Goal: Task Accomplishment & Management: Complete application form

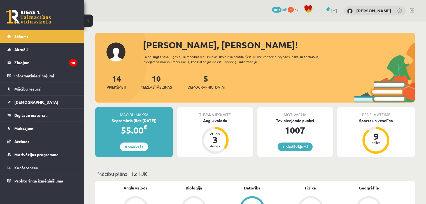
click at [295, 150] on link "7 piedāvājumi" at bounding box center [294, 147] width 35 height 9
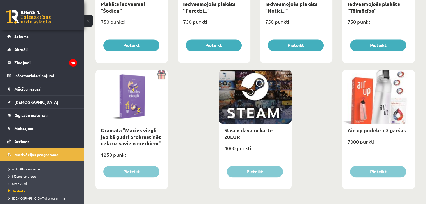
scroll to position [656, 0]
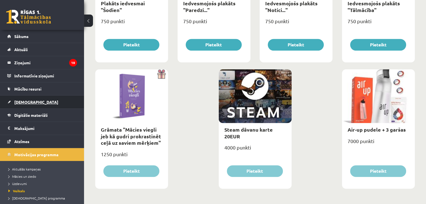
click at [36, 101] on link "[DEMOGRAPHIC_DATA]" at bounding box center [42, 102] width 70 height 13
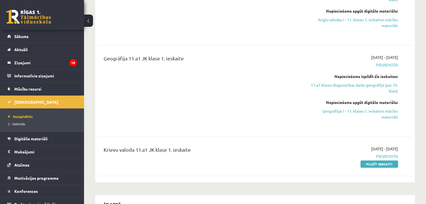
scroll to position [196, 0]
click at [372, 162] on link "Pildīt ieskaiti" at bounding box center [379, 163] width 38 height 7
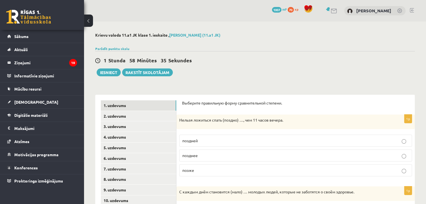
click at [203, 158] on p "позднее" at bounding box center [295, 156] width 227 height 6
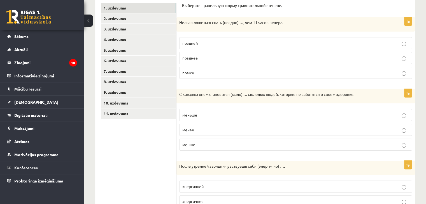
scroll to position [112, 0]
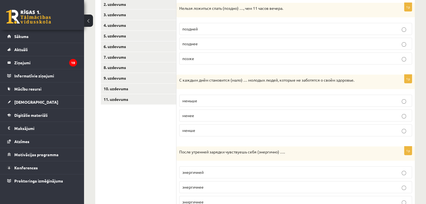
click at [195, 98] on p "меньше" at bounding box center [295, 101] width 227 height 6
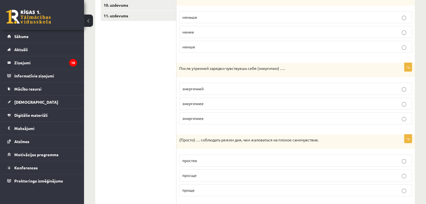
scroll to position [196, 0]
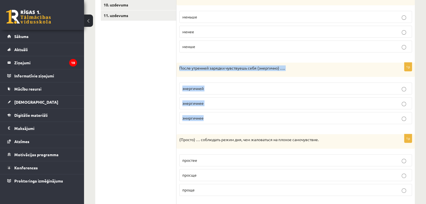
drag, startPoint x: 178, startPoint y: 65, endPoint x: 210, endPoint y: 120, distance: 63.6
click at [210, 120] on div "1p После утренней зарядки чувствуешь себя (энергично) …. энергичней энергичнее …" at bounding box center [295, 96] width 238 height 66
copy div "После утренней зарядки чувствуешь себя (энергично) …. энергичней энергичнее эни…"
click at [229, 99] on label "энергичнее" at bounding box center [295, 103] width 233 height 12
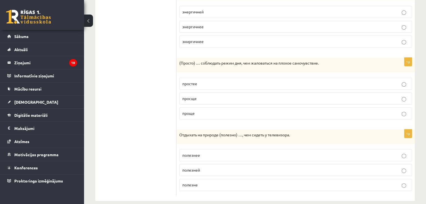
scroll to position [279, 0]
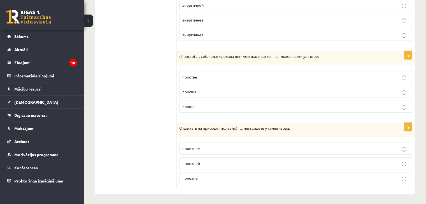
click at [202, 105] on p "проще" at bounding box center [295, 107] width 227 height 6
click at [195, 147] on span "полезнее" at bounding box center [191, 148] width 18 height 5
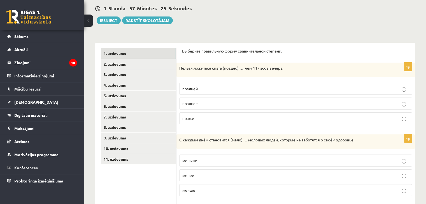
scroll to position [56, 0]
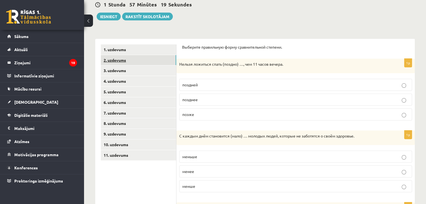
click at [148, 56] on link "2. uzdevums" at bounding box center [138, 60] width 75 height 10
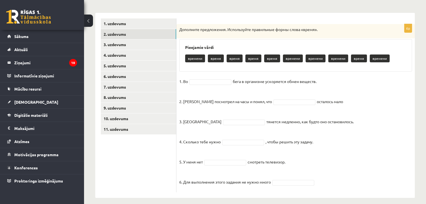
scroll to position [87, 0]
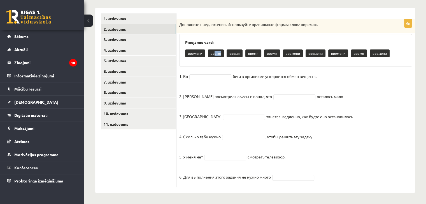
drag, startPoint x: 215, startPoint y: 54, endPoint x: 215, endPoint y: 59, distance: 4.2
click at [215, 58] on div "времени время время время время времени времени времени время времени" at bounding box center [295, 54] width 221 height 13
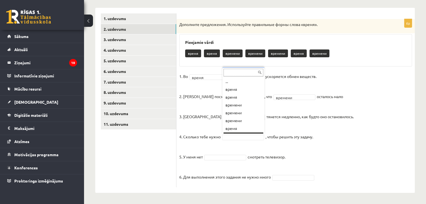
scroll to position [7, 0]
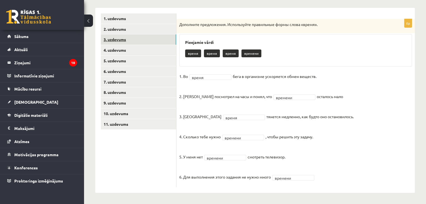
click at [135, 43] on link "3. uzdevums" at bounding box center [138, 39] width 75 height 10
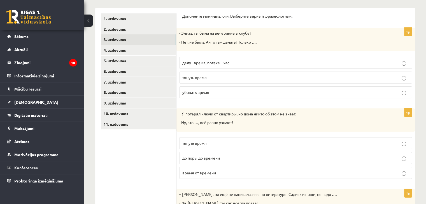
click at [213, 92] on p "убивать время" at bounding box center [295, 93] width 227 height 6
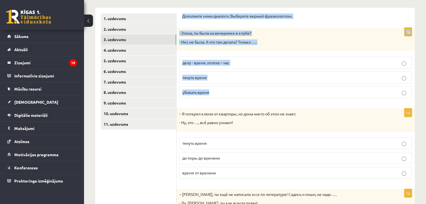
drag, startPoint x: 180, startPoint y: 13, endPoint x: 223, endPoint y: 93, distance: 91.0
click at [223, 93] on div "Дополните мини-диалоги. Выберите верный фразеологизм. 1p - Элиза, ты была на ве…" at bounding box center [295, 179] width 238 height 343
copy form "Дополните мини-диалоги. Выберите верный фразеологизм. 1p - Элиза, ты была на ве…"
click at [194, 94] on span "убивать время" at bounding box center [195, 92] width 27 height 5
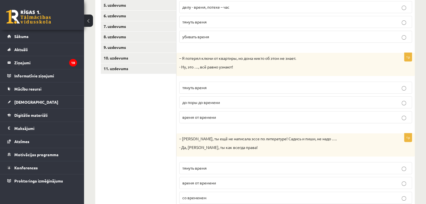
scroll to position [143, 0]
click at [196, 117] on span "время от времени" at bounding box center [199, 117] width 34 height 5
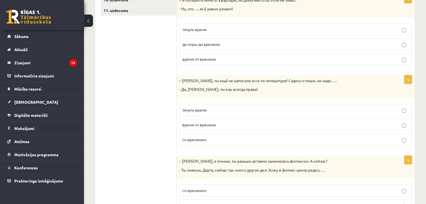
scroll to position [199, 0]
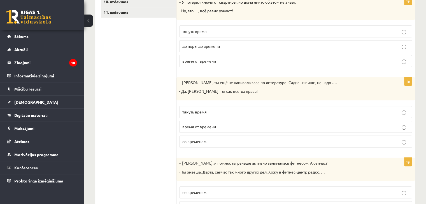
click at [223, 111] on p "тянуть время" at bounding box center [295, 112] width 227 height 6
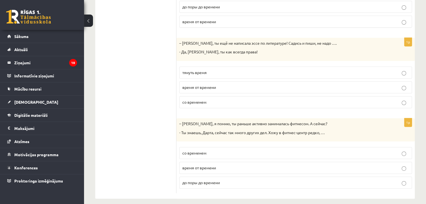
scroll to position [243, 0]
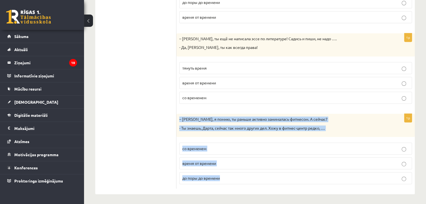
drag, startPoint x: 177, startPoint y: 118, endPoint x: 230, endPoint y: 175, distance: 77.7
click at [230, 175] on div "1p – Мария, я помню, ты раньше активно занималась фитнесом. А сейчас? - Ты знае…" at bounding box center [295, 151] width 238 height 75
copy div "– Мария, я помню, ты раньше активно занималась фитнесом. А сейчас? - Ты знаешь,…"
click at [220, 148] on p "со временем" at bounding box center [295, 149] width 227 height 6
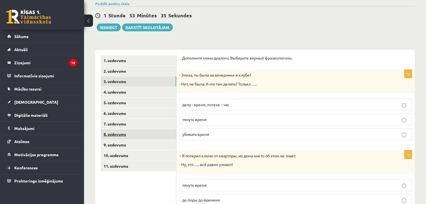
scroll to position [56, 0]
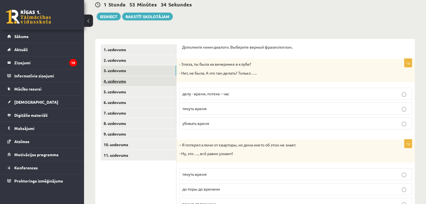
click at [136, 83] on link "4. uzdevums" at bounding box center [138, 81] width 75 height 10
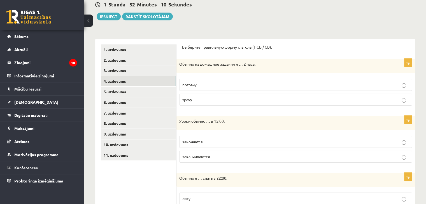
click at [194, 101] on p "трачу" at bounding box center [295, 100] width 227 height 6
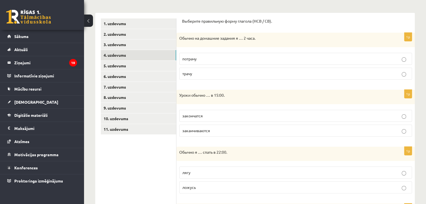
scroll to position [84, 0]
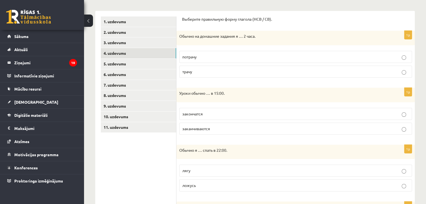
click at [199, 131] on p "заканчиваются" at bounding box center [295, 129] width 227 height 6
drag, startPoint x: 179, startPoint y: 91, endPoint x: 230, endPoint y: 128, distance: 63.1
click at [230, 128] on div "1p Уроки обычно … в 15:00. закончатся заканчиваются" at bounding box center [295, 114] width 238 height 52
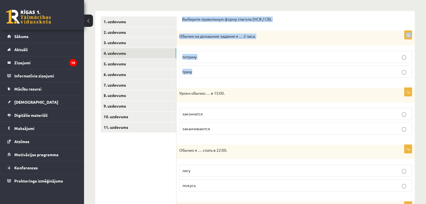
drag, startPoint x: 180, startPoint y: 16, endPoint x: 212, endPoint y: 72, distance: 64.2
copy form "Выберите правильную форму глагола (НСВ / СВ). 1p Обычно на домашние задания я ……"
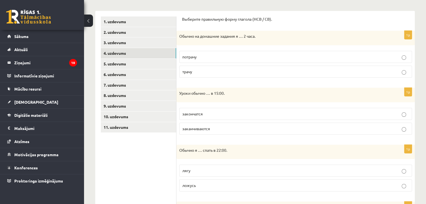
click at [177, 93] on div "Уроки обычно … в 15:00." at bounding box center [295, 95] width 238 height 15
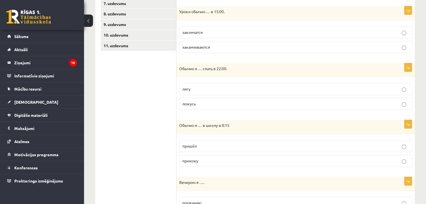
scroll to position [168, 0]
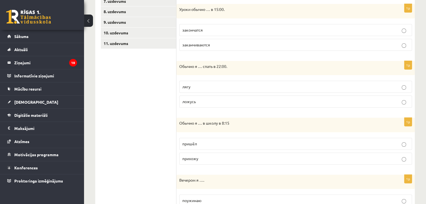
click at [201, 102] on p "ложусь" at bounding box center [295, 102] width 227 height 6
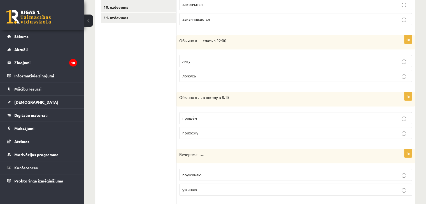
scroll to position [196, 0]
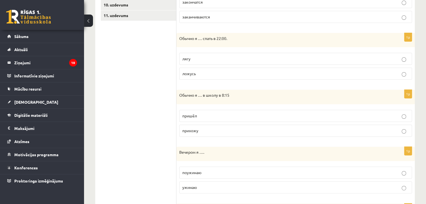
click at [195, 130] on span "прихожу" at bounding box center [190, 130] width 16 height 5
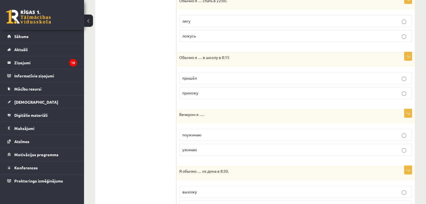
scroll to position [252, 0]
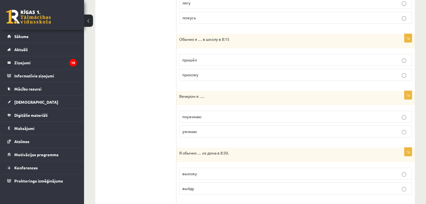
click at [197, 131] on p "ужинаю" at bounding box center [295, 132] width 227 height 6
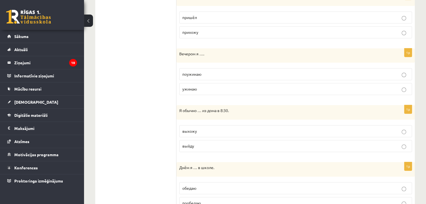
scroll to position [308, 0]
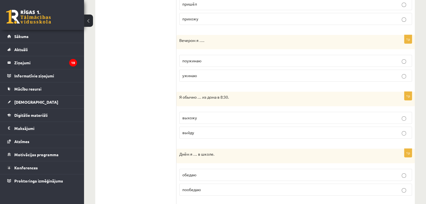
click at [202, 116] on p "выхожу" at bounding box center [295, 118] width 227 height 6
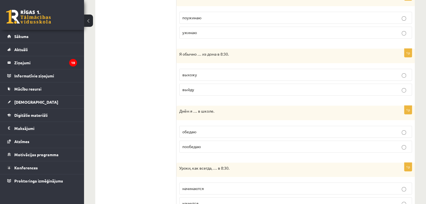
scroll to position [364, 0]
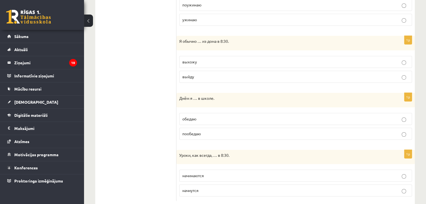
click at [203, 117] on p "обедаю" at bounding box center [295, 119] width 227 height 6
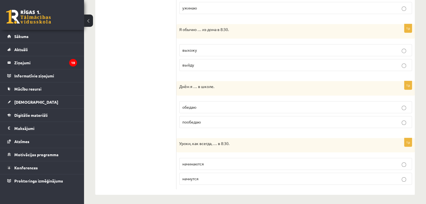
scroll to position [376, 0]
click at [193, 162] on span "начинаются" at bounding box center [193, 163] width 22 height 5
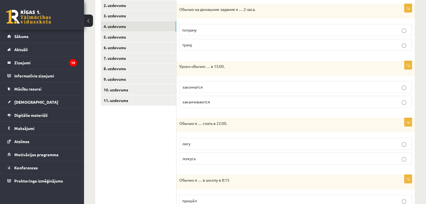
scroll to position [12, 0]
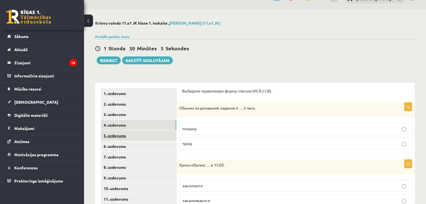
click at [141, 135] on link "5. uzdevums" at bounding box center [138, 136] width 75 height 10
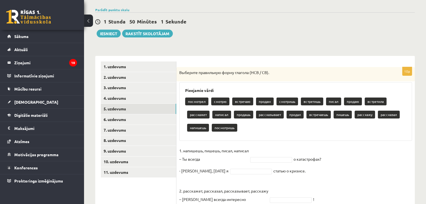
scroll to position [26, 0]
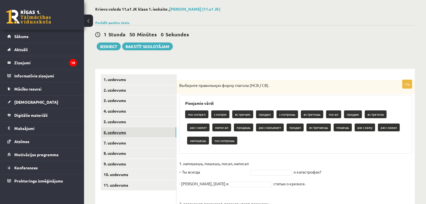
click at [154, 134] on link "6. uzdevums" at bounding box center [138, 132] width 75 height 10
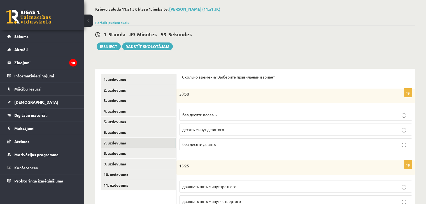
click at [153, 143] on link "7. uzdevums" at bounding box center [138, 143] width 75 height 10
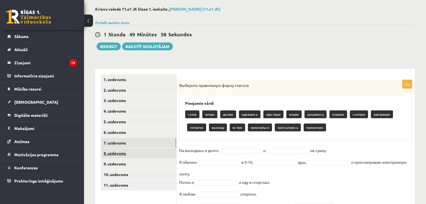
click at [154, 154] on link "8. uzdevums" at bounding box center [138, 153] width 75 height 10
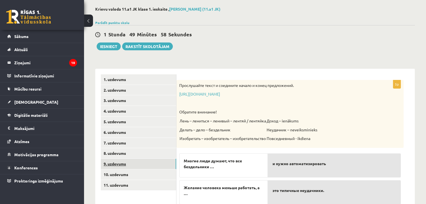
click at [155, 166] on link "9. uzdevums" at bounding box center [138, 164] width 75 height 10
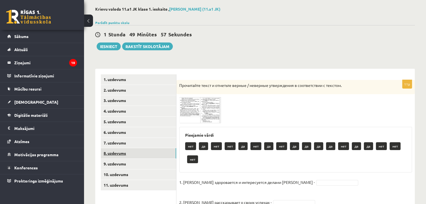
click at [156, 155] on link "8. uzdevums" at bounding box center [138, 153] width 75 height 10
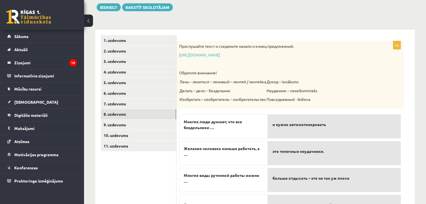
scroll to position [42, 0]
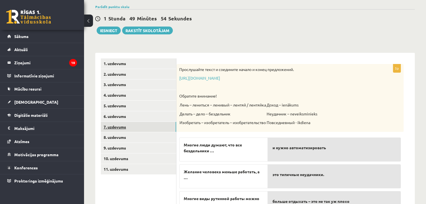
click at [144, 122] on link "7. uzdevums" at bounding box center [138, 127] width 75 height 10
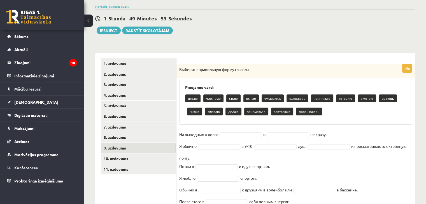
click at [151, 153] on link "9. uzdevums" at bounding box center [138, 148] width 75 height 10
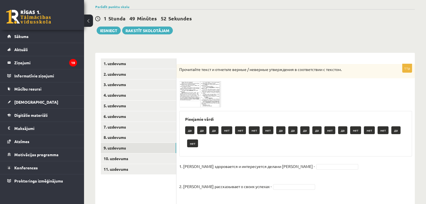
click at [209, 95] on img at bounding box center [200, 94] width 42 height 26
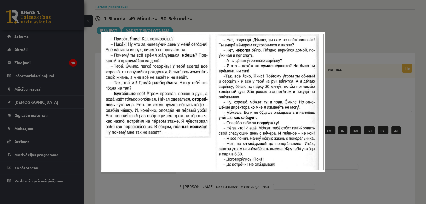
click at [372, 125] on div at bounding box center [213, 102] width 426 height 204
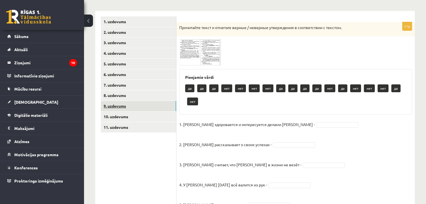
scroll to position [70, 0]
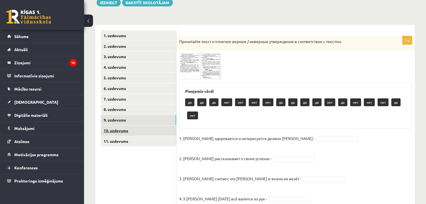
click at [117, 131] on link "10. uzdevums" at bounding box center [138, 131] width 75 height 10
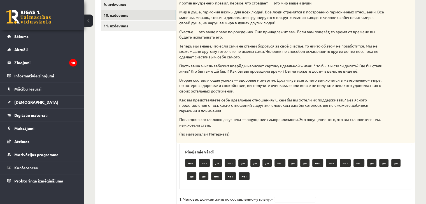
scroll to position [126, 0]
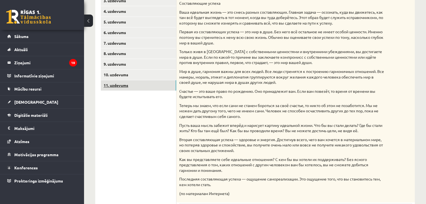
click at [142, 87] on link "11. uzdevums" at bounding box center [138, 85] width 75 height 10
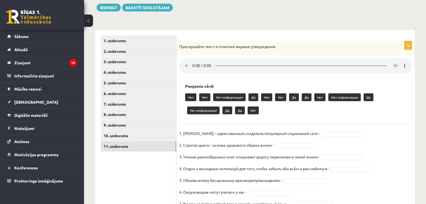
scroll to position [64, 0]
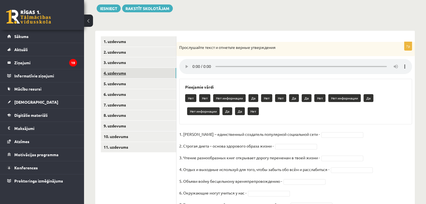
click at [142, 74] on link "4. uzdevums" at bounding box center [138, 73] width 75 height 10
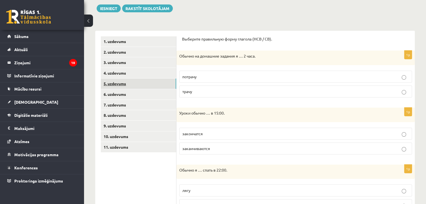
click at [143, 87] on link "5. uzdevums" at bounding box center [138, 84] width 75 height 10
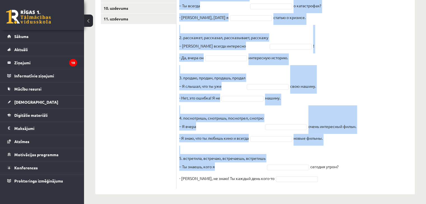
scroll to position [194, 0]
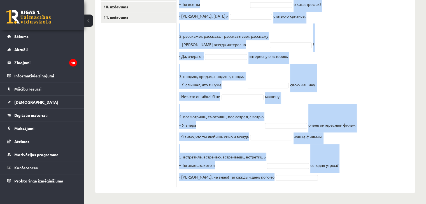
drag, startPoint x: 177, startPoint y: 45, endPoint x: 293, endPoint y: 180, distance: 178.1
click at [293, 180] on div "10p Выберите правильную форму глагола (НСВ / СВ). Pieejamie vārdi встретишь рас…" at bounding box center [295, 50] width 238 height 276
copy div "Выберите правильную форму глагола (НСВ / СВ). Pieejamie vārdi встретишь рассказ…"
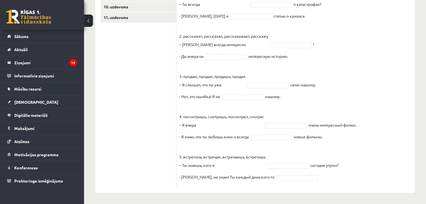
click at [141, 82] on ul "1. uzdevums 2. uzdevums 3. uzdevums 4. uzdevums 5. uzdevums 6. uzdevums 7. uzde…" at bounding box center [139, 46] width 76 height 281
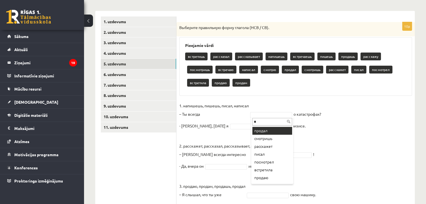
scroll to position [0, 0]
type input "*"
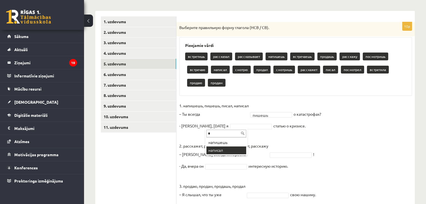
type input "*"
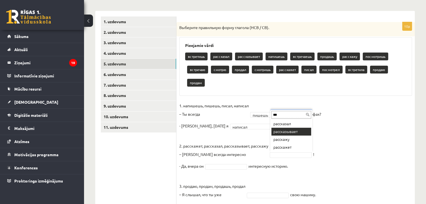
type input "***"
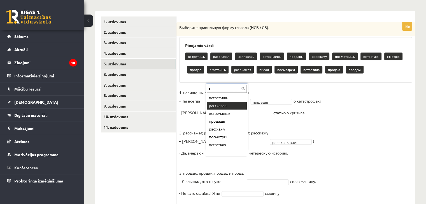
type input "*"
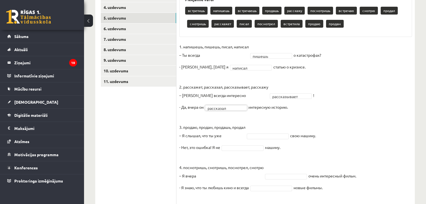
scroll to position [168, 0]
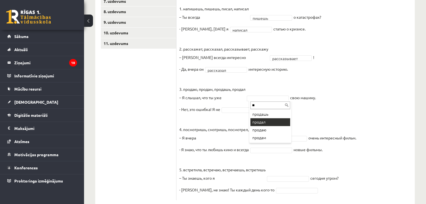
type input "**"
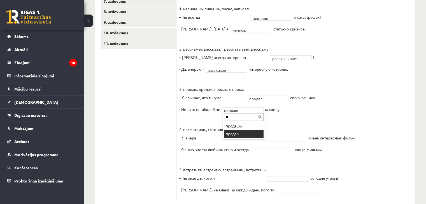
type input "**"
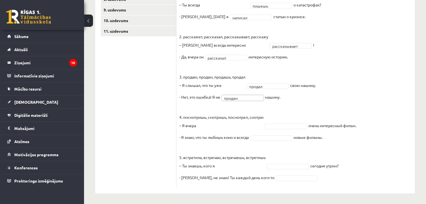
scroll to position [181, 0]
type input "**"
type input "*"
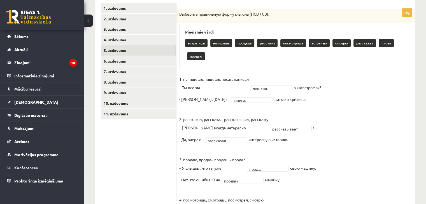
scroll to position [97, 0]
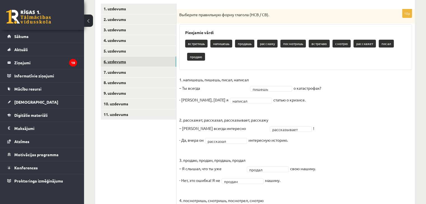
click at [157, 62] on link "6. uzdevums" at bounding box center [138, 62] width 75 height 10
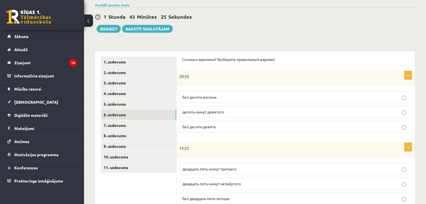
scroll to position [41, 0]
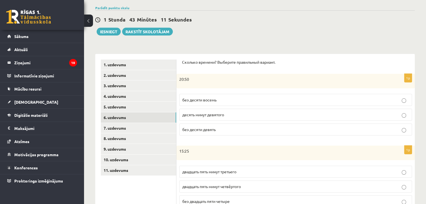
click at [211, 132] on p "без десяти девять" at bounding box center [295, 130] width 227 height 6
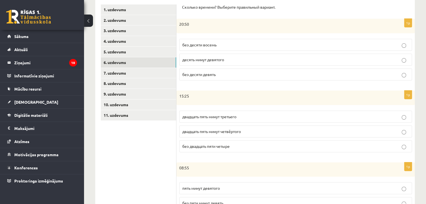
scroll to position [97, 0]
click at [206, 145] on span "без двадцать пяти четыре" at bounding box center [205, 145] width 47 height 5
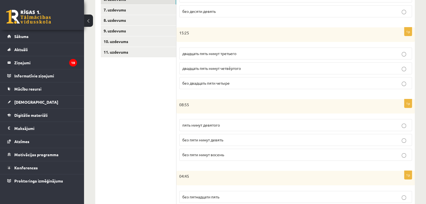
scroll to position [153, 0]
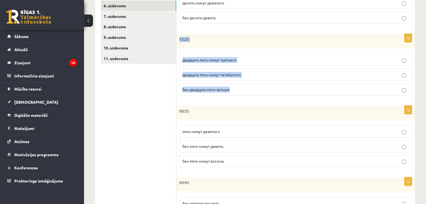
drag, startPoint x: 177, startPoint y: 37, endPoint x: 235, endPoint y: 89, distance: 78.0
click at [235, 89] on div "1p 15:25 двадцать пять минут третьего двадцать пять минут четвёртого без двадца…" at bounding box center [295, 67] width 238 height 66
copy div "15:25 двадцать пять минут третьего двадцать пять минут четвёртого без двадцать …"
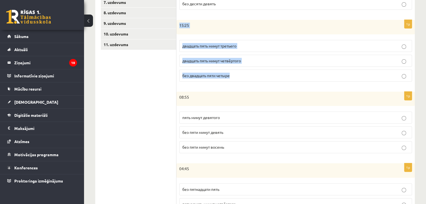
scroll to position [209, 0]
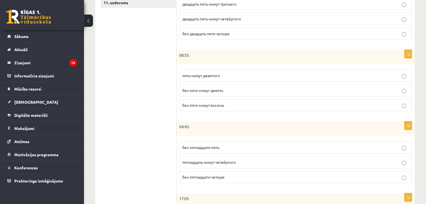
click at [220, 91] on span "без пяти минут девять" at bounding box center [202, 90] width 41 height 5
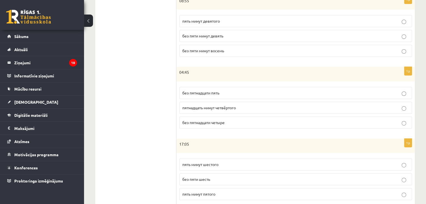
scroll to position [265, 0]
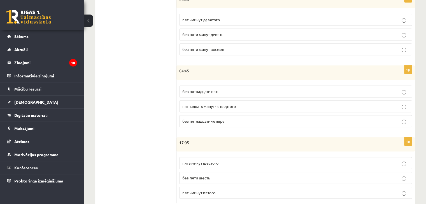
click at [226, 89] on p "без пятнадцати пять" at bounding box center [295, 92] width 227 height 6
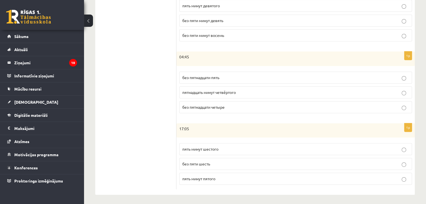
scroll to position [279, 0]
click at [208, 152] on label "пять минут шестого" at bounding box center [295, 149] width 233 height 12
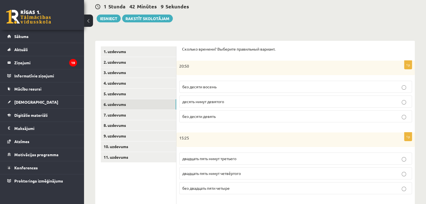
scroll to position [56, 0]
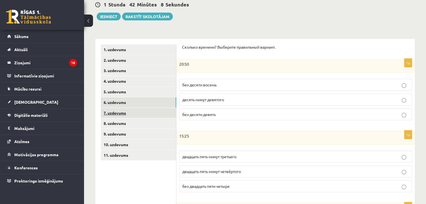
click at [162, 117] on link "7. uzdevums" at bounding box center [138, 113] width 75 height 10
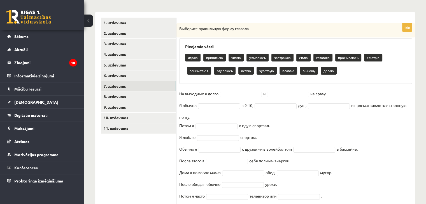
scroll to position [84, 0]
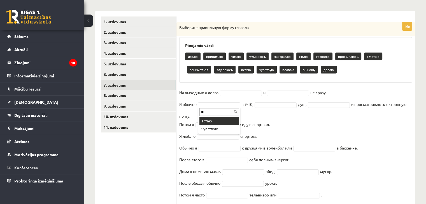
type input "**"
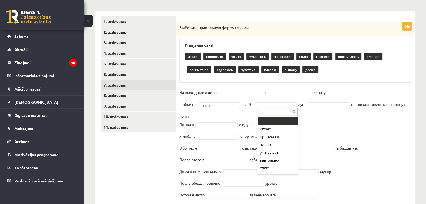
drag, startPoint x: 214, startPoint y: 140, endPoint x: 197, endPoint y: 93, distance: 50.4
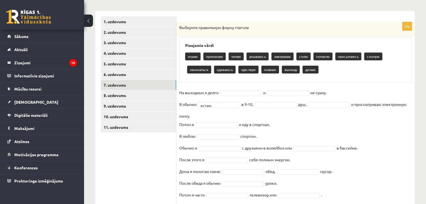
scroll to position [114, 0]
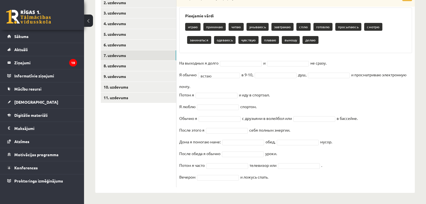
drag, startPoint x: 183, startPoint y: 43, endPoint x: 344, endPoint y: 182, distance: 212.8
click at [344, 182] on div "16p Выберите правильную форму глагола Pieejamie vārdi играю принимаю читаю умыв…" at bounding box center [295, 89] width 238 height 195
copy div "Pieejamie vārdi играю принимаю читаю умываюсь завтракаю сплю готовлю просыпаюсь…"
drag, startPoint x: 151, startPoint y: 113, endPoint x: 185, endPoint y: 87, distance: 42.3
click at [152, 113] on ul "1. uzdevums 2. uzdevums 3. uzdevums 4. uzdevums 5. uzdevums 6. uzdevums 7. uzde…" at bounding box center [139, 87] width 76 height 201
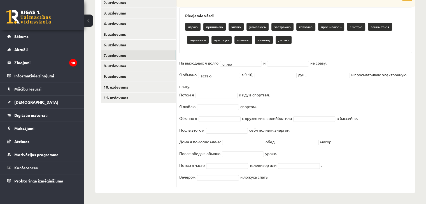
click at [281, 66] on fieldset "На выходных я долго сплю **** и не сразу. Я обычно встаю ***** в 9-10, душ, и п…" at bounding box center [295, 122] width 233 height 126
type input "**"
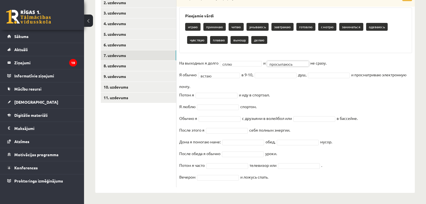
click at [278, 71] on fieldset "**********" at bounding box center [295, 122] width 233 height 126
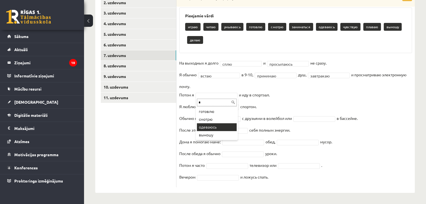
type input "*"
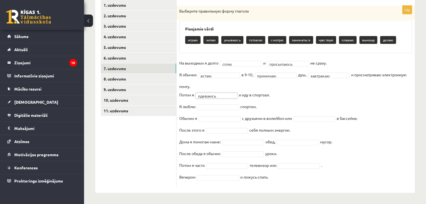
scroll to position [101, 0]
type input "*"
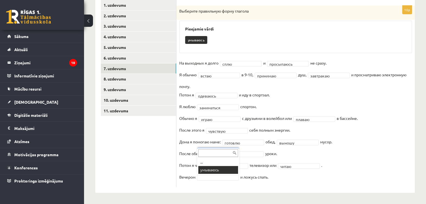
scroll to position [87, 0]
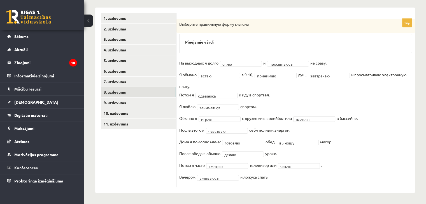
click at [161, 94] on link "8. uzdevums" at bounding box center [138, 92] width 75 height 10
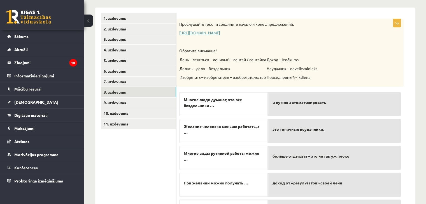
click at [220, 32] on link "https://www.zvaigzne.lv/upload/audio/100Urokov/2/49%202.mp3" at bounding box center [199, 32] width 41 height 5
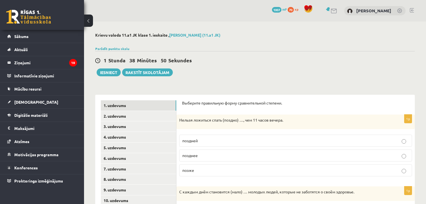
scroll to position [87, 0]
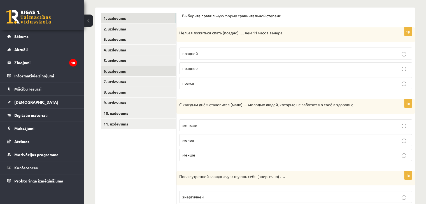
click at [127, 67] on link "6. uzdevums" at bounding box center [138, 71] width 75 height 10
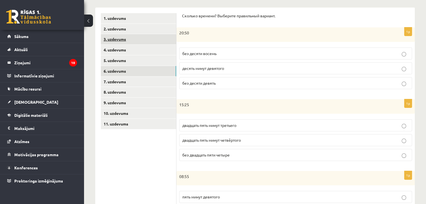
click at [140, 37] on link "3. uzdevums" at bounding box center [138, 39] width 75 height 10
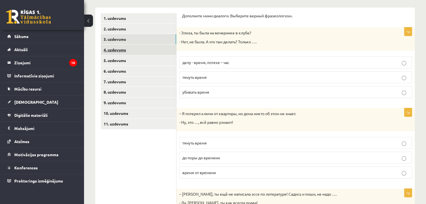
click at [142, 50] on link "4. uzdevums" at bounding box center [138, 50] width 75 height 10
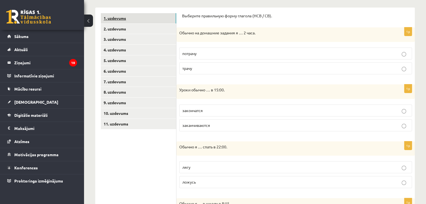
click at [142, 17] on link "1. uzdevums" at bounding box center [138, 18] width 75 height 10
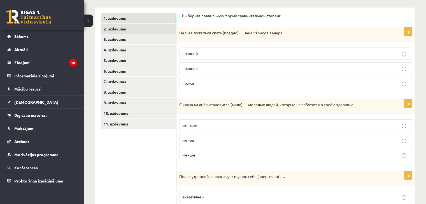
click at [143, 32] on link "2. uzdevums" at bounding box center [138, 29] width 75 height 10
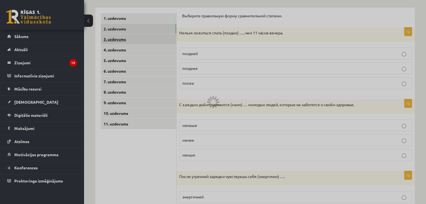
scroll to position [87, 0]
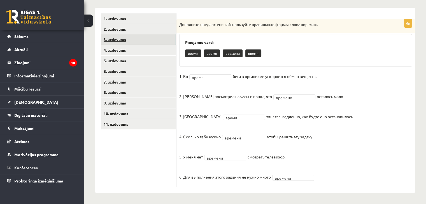
drag, startPoint x: 143, startPoint y: 37, endPoint x: 143, endPoint y: 44, distance: 6.7
click at [143, 37] on link "3. uzdevums" at bounding box center [138, 39] width 75 height 10
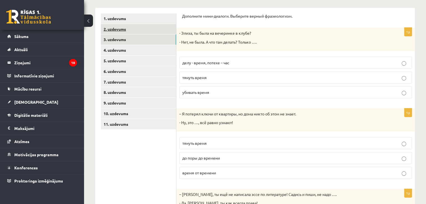
click at [143, 30] on link "2. uzdevums" at bounding box center [138, 29] width 75 height 10
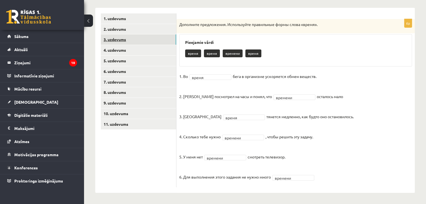
click at [143, 44] on link "3. uzdevums" at bounding box center [138, 39] width 75 height 10
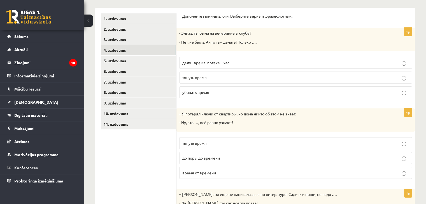
click at [143, 49] on link "4. uzdevums" at bounding box center [138, 50] width 75 height 10
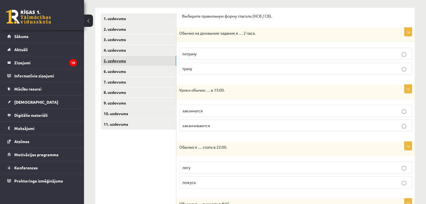
click at [142, 63] on link "5. uzdevums" at bounding box center [138, 61] width 75 height 10
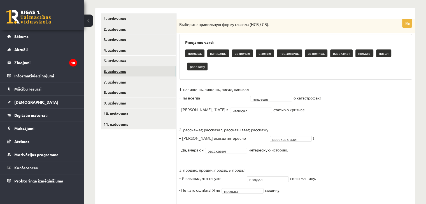
click at [146, 73] on link "6. uzdevums" at bounding box center [138, 71] width 75 height 10
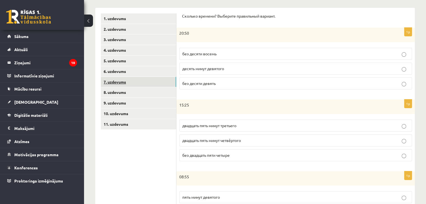
click at [150, 83] on link "7. uzdevums" at bounding box center [138, 82] width 75 height 10
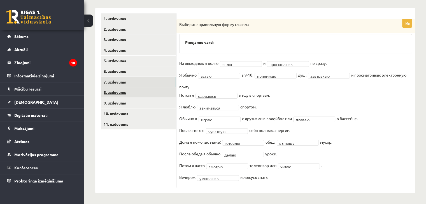
click at [149, 93] on link "8. uzdevums" at bounding box center [138, 92] width 75 height 10
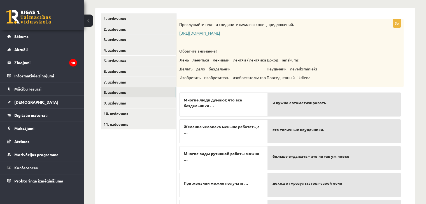
click at [188, 33] on link "[URL][DOMAIN_NAME]" at bounding box center [199, 33] width 41 height 5
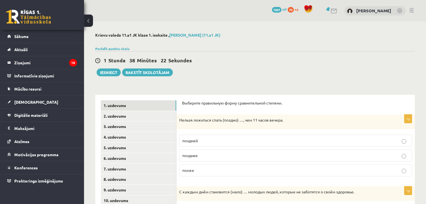
scroll to position [87, 0]
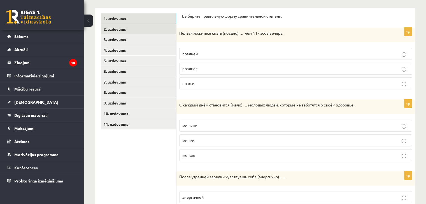
click at [149, 30] on link "2. uzdevums" at bounding box center [138, 29] width 75 height 10
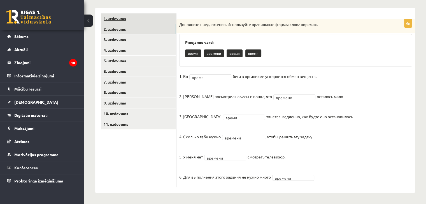
click at [151, 17] on link "1. uzdevums" at bounding box center [138, 18] width 75 height 10
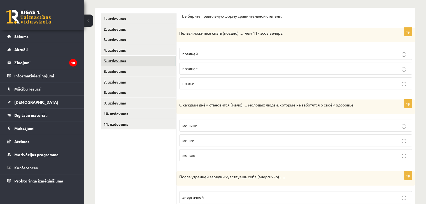
click at [149, 60] on link "5. uzdevums" at bounding box center [138, 61] width 75 height 10
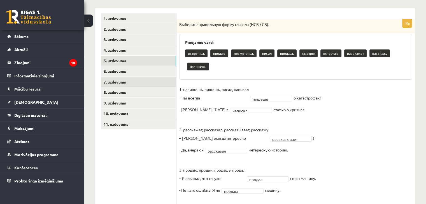
click at [152, 78] on link "7. uzdevums" at bounding box center [138, 82] width 75 height 10
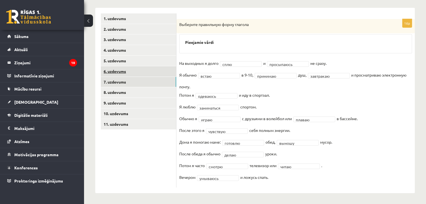
click at [153, 70] on link "6. uzdevums" at bounding box center [138, 71] width 75 height 10
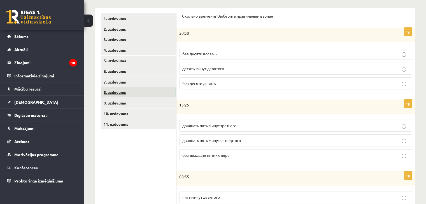
click at [148, 88] on link "8. uzdevums" at bounding box center [138, 92] width 75 height 10
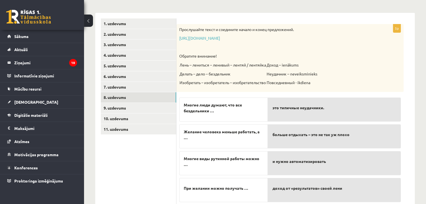
scroll to position [98, 0]
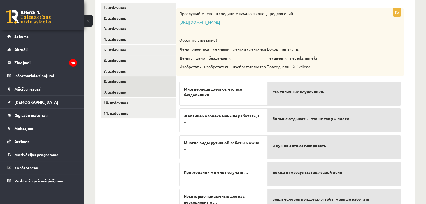
click at [169, 88] on link "9. uzdevums" at bounding box center [138, 92] width 75 height 10
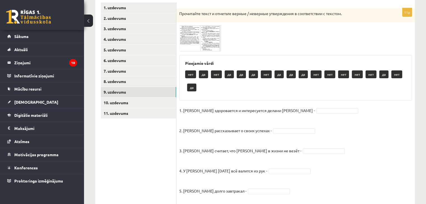
click at [193, 36] on img at bounding box center [200, 38] width 42 height 26
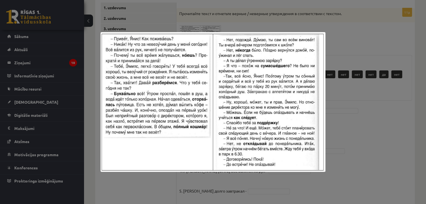
click at [387, 70] on div at bounding box center [213, 102] width 426 height 204
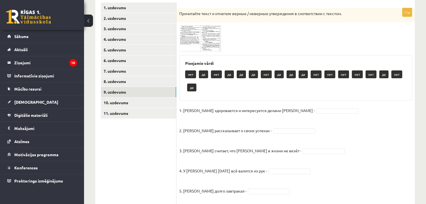
click at [192, 41] on img at bounding box center [200, 38] width 42 height 26
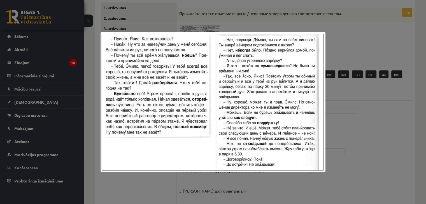
click at [368, 90] on div at bounding box center [213, 102] width 426 height 204
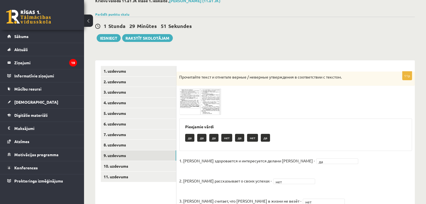
scroll to position [32, 0]
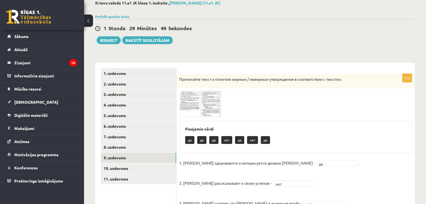
click at [202, 100] on span at bounding box center [200, 104] width 9 height 9
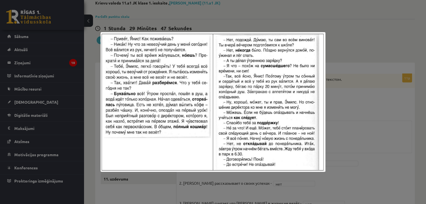
click at [374, 131] on div at bounding box center [213, 102] width 426 height 204
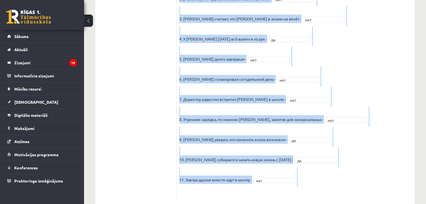
scroll to position [228, 0]
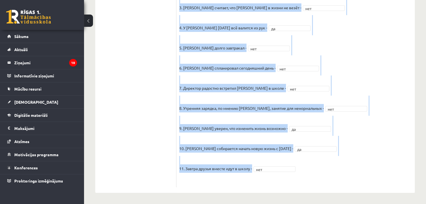
drag, startPoint x: 178, startPoint y: 50, endPoint x: 269, endPoint y: 175, distance: 155.0
click at [269, 175] on div "11p Прочитайте текст и отметьте верные / неверные утверждения в соответствии с …" at bounding box center [295, 33] width 238 height 310
copy fieldset "1. Эмилс здоровается и интересуется делами Яниса - да 2. Янис рассказывает о св…"
click at [381, 81] on fieldset "1. Эмилс здоровается и интересуется делами Яниса - да ** 2. Янис рассказывает о…" at bounding box center [295, 74] width 233 height 222
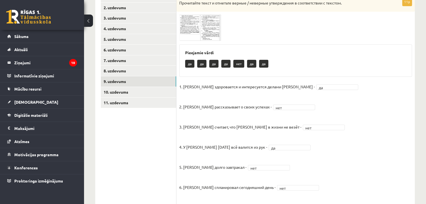
scroll to position [116, 0]
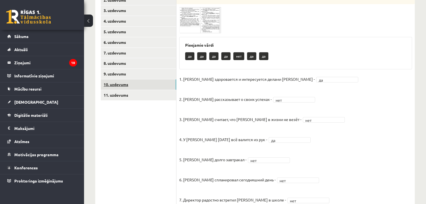
click at [175, 82] on link "10. uzdevums" at bounding box center [138, 85] width 75 height 10
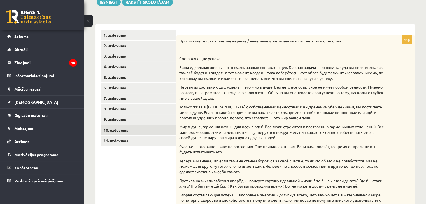
scroll to position [70, 0]
click at [150, 141] on link "11. uzdevums" at bounding box center [138, 141] width 75 height 10
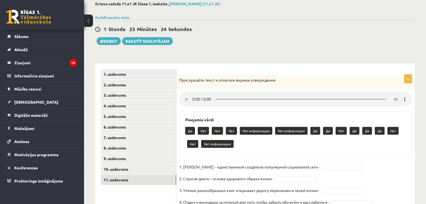
scroll to position [64, 0]
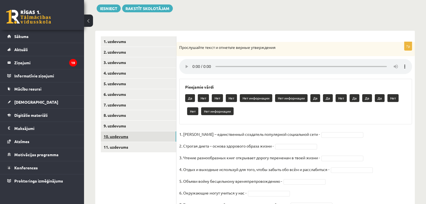
click at [150, 138] on link "10. uzdevums" at bounding box center [138, 137] width 75 height 10
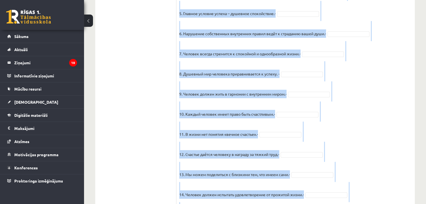
scroll to position [490, 0]
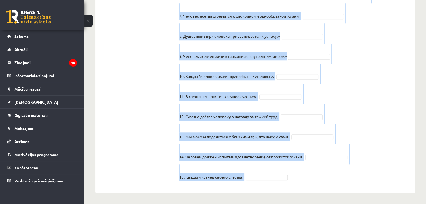
drag, startPoint x: 179, startPoint y: 5, endPoint x: 349, endPoint y: 176, distance: 241.8
copy div "Составляющие успеха Ваша идеальная жизнь — это смесь разных составляющих. Главн…"
drag, startPoint x: 127, startPoint y: 54, endPoint x: 132, endPoint y: 56, distance: 5.4
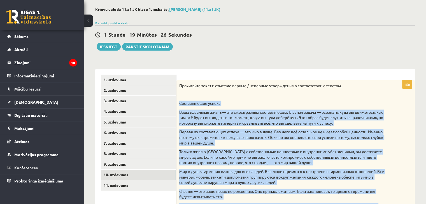
scroll to position [28, 0]
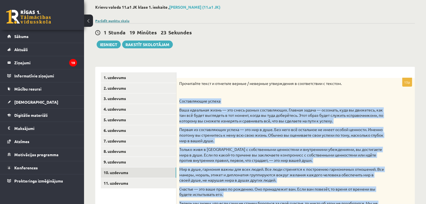
click at [115, 20] on link "Parādīt punktu skalu" at bounding box center [112, 20] width 34 height 4
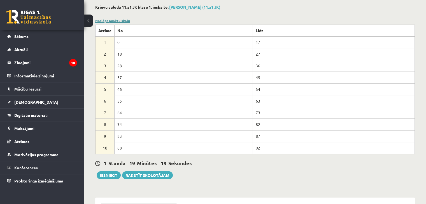
click at [114, 19] on link "Noslēpt punktu skalu" at bounding box center [112, 20] width 35 height 4
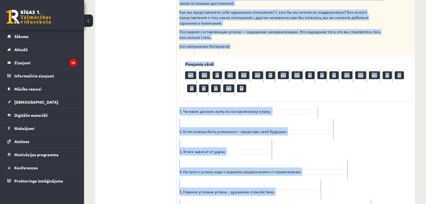
scroll to position [280, 0]
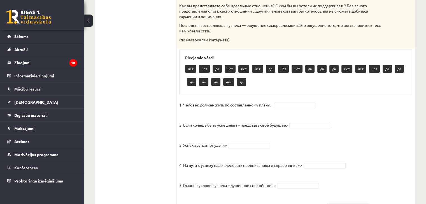
drag, startPoint x: 290, startPoint y: 103, endPoint x: 292, endPoint y: 106, distance: 3.0
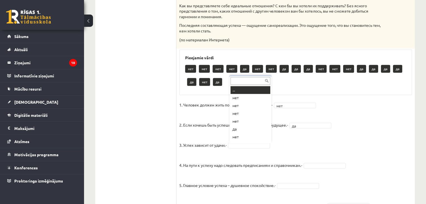
scroll to position [7, 0]
drag, startPoint x: 243, startPoint y: 129, endPoint x: 348, endPoint y: 171, distance: 112.9
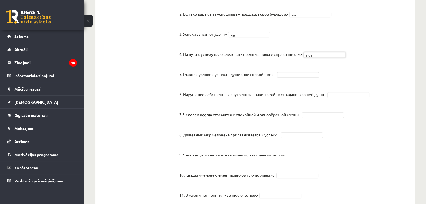
scroll to position [392, 0]
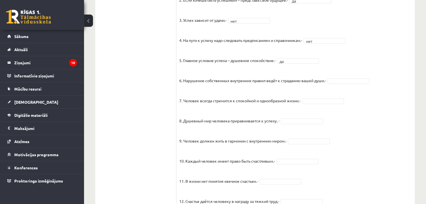
drag, startPoint x: 340, startPoint y: 78, endPoint x: 340, endPoint y: 82, distance: 4.5
click at [340, 78] on fieldset "1. Человек должен жить по составленному плану. - нет *** 2. Если хочешь быть ус…" at bounding box center [295, 123] width 233 height 294
click at [298, 145] on fieldset "1. Человек должен жить по составленному плану. - нет *** 2. Если хочешь быть ус…" at bounding box center [295, 123] width 233 height 294
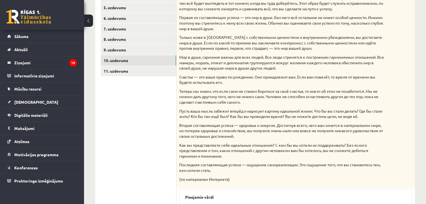
scroll to position [140, 0]
click at [160, 66] on link "10. uzdevums" at bounding box center [138, 61] width 75 height 10
click at [161, 71] on link "11. uzdevums" at bounding box center [138, 71] width 75 height 10
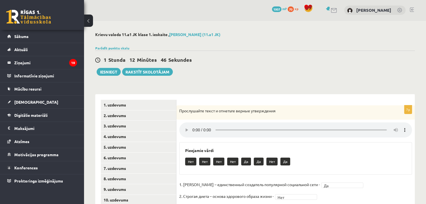
scroll to position [0, 0]
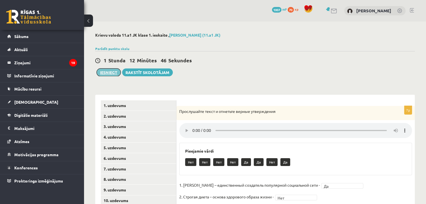
click at [108, 72] on button "Iesniegt" at bounding box center [109, 73] width 24 height 8
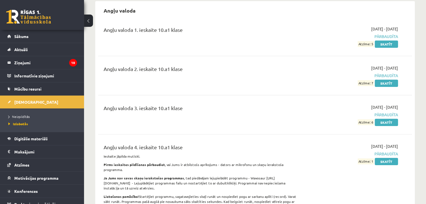
scroll to position [56, 0]
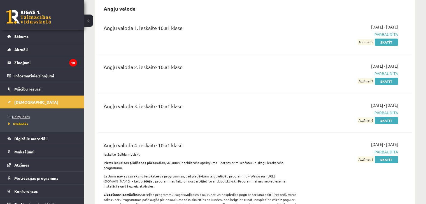
click at [17, 116] on span "Neizpildītās" at bounding box center [18, 117] width 21 height 4
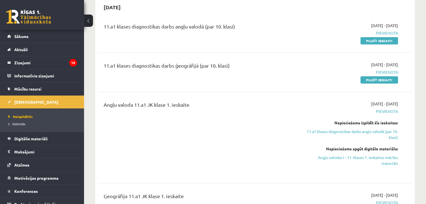
scroll to position [56, 0]
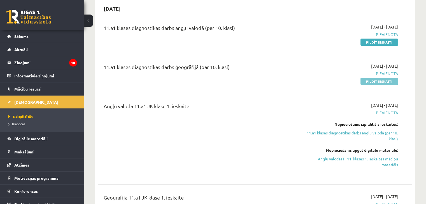
click at [373, 81] on link "Pildīt ieskaiti" at bounding box center [379, 81] width 38 height 7
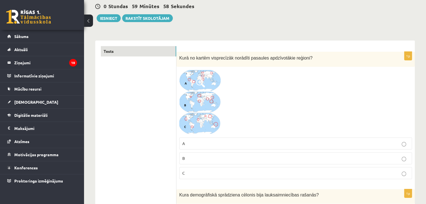
scroll to position [56, 0]
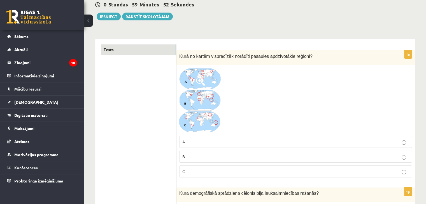
click at [206, 74] on img at bounding box center [200, 100] width 42 height 65
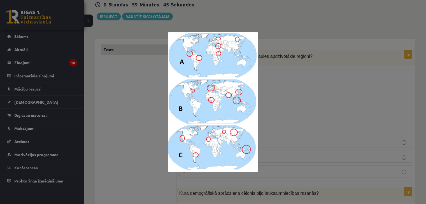
click at [291, 139] on div at bounding box center [213, 102] width 426 height 204
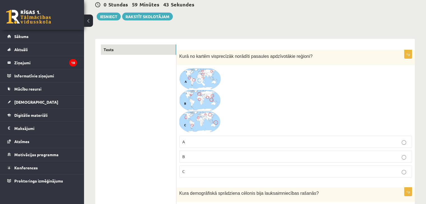
click at [204, 168] on label "C" at bounding box center [295, 172] width 233 height 12
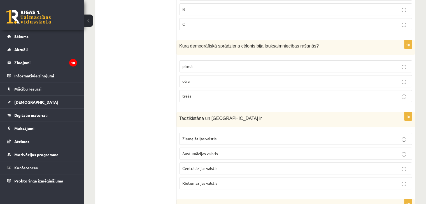
scroll to position [221, 0]
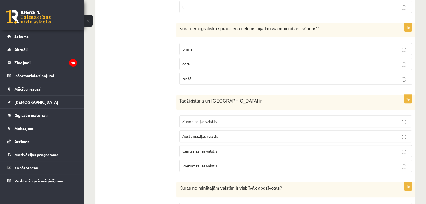
click at [196, 151] on span "Centrālāzijas valstis" at bounding box center [199, 151] width 35 height 5
click at [200, 64] on p "otrā" at bounding box center [295, 64] width 227 height 6
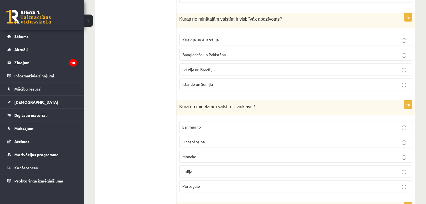
scroll to position [389, 0]
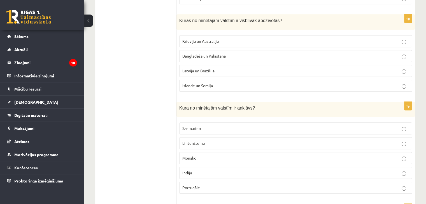
click at [209, 56] on span "Bangladeša un Pakistāna" at bounding box center [203, 55] width 43 height 5
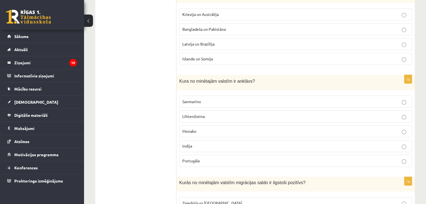
scroll to position [417, 0]
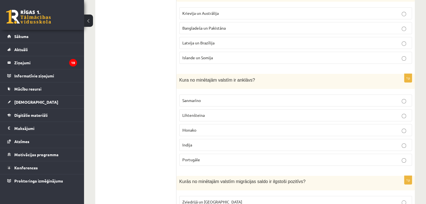
click at [196, 99] on span "Sanmarīno" at bounding box center [191, 100] width 18 height 5
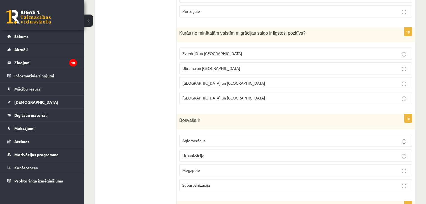
scroll to position [564, 0]
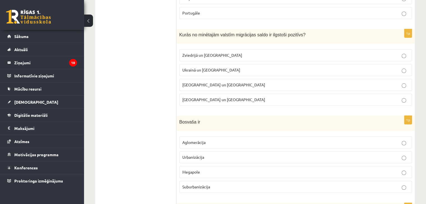
click at [188, 54] on span "Zviedrijā un [GEOGRAPHIC_DATA]" at bounding box center [212, 55] width 60 height 5
click at [218, 142] on p "Aglomerācija" at bounding box center [295, 143] width 227 height 6
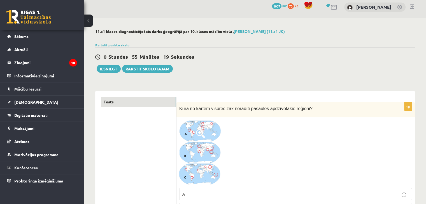
scroll to position [0, 0]
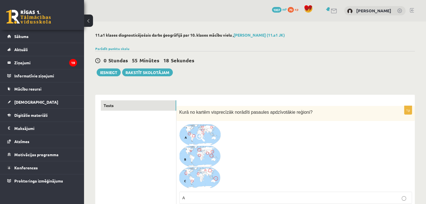
click at [107, 51] on div "0 Stundas 55 Minūtes 18 Sekundes Ieskaite saglabāta! Iesniegt Rakstīt skolotājam" at bounding box center [254, 63] width 319 height 25
click at [108, 50] on link "Parādīt punktu skalu" at bounding box center [112, 48] width 34 height 4
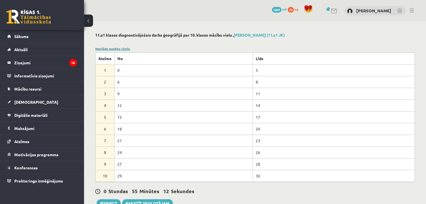
click at [111, 50] on link "Noslēpt punktu skalu" at bounding box center [112, 48] width 35 height 4
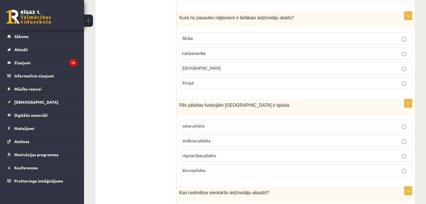
scroll to position [756, 0]
click at [204, 65] on p "[GEOGRAPHIC_DATA]" at bounding box center [295, 68] width 227 height 6
click at [207, 167] on p "kūrortpilsēta" at bounding box center [295, 170] width 227 height 6
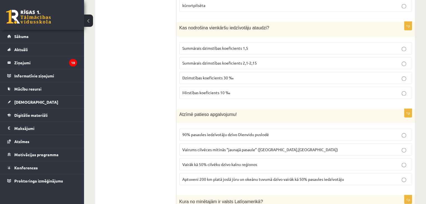
scroll to position [924, 0]
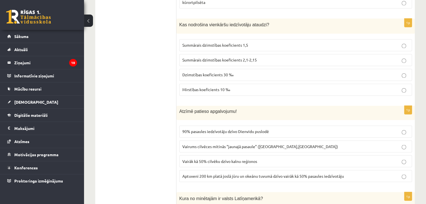
click at [231, 146] on label "Vairums cilvēces mitinās “jaunajā pasaule” (Amerika,Austrālija)" at bounding box center [295, 147] width 233 height 12
click at [219, 58] on p "Summārais dzimstības koeficients 2,1-2,15" at bounding box center [295, 60] width 227 height 6
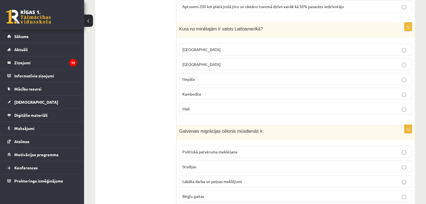
scroll to position [1092, 0]
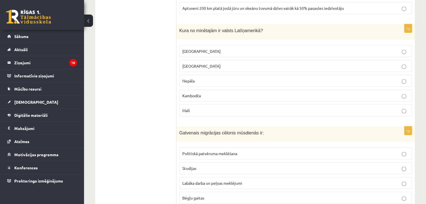
click at [208, 48] on p "Meksika" at bounding box center [295, 51] width 227 height 6
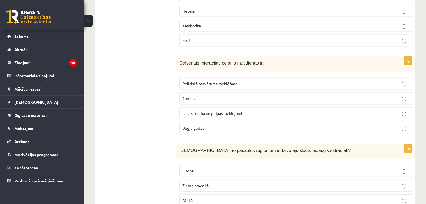
scroll to position [1176, 0]
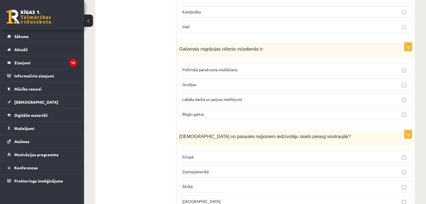
click at [206, 97] on span "Labāka darba un peļņas meklējumi" at bounding box center [212, 99] width 60 height 5
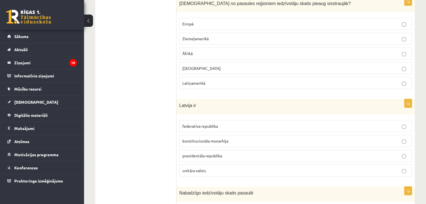
scroll to position [1316, 0]
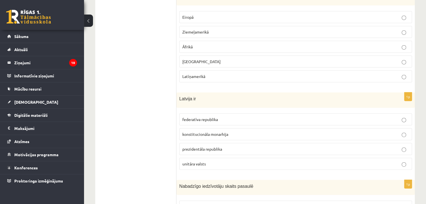
click at [192, 162] on span "unitāra valsts" at bounding box center [194, 164] width 24 height 5
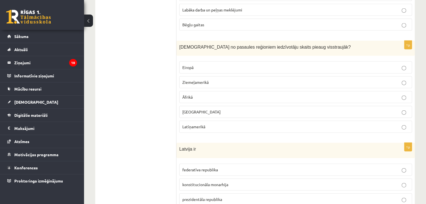
scroll to position [1260, 0]
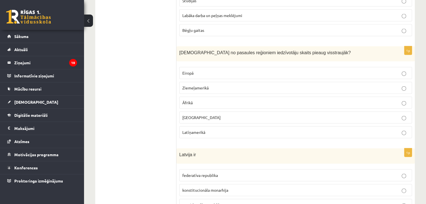
click at [202, 97] on label "Āfrikā" at bounding box center [295, 103] width 233 height 12
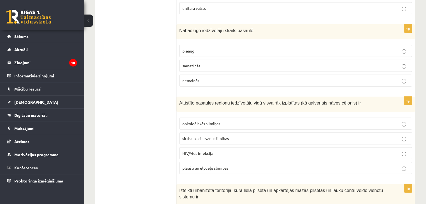
scroll to position [1484, 0]
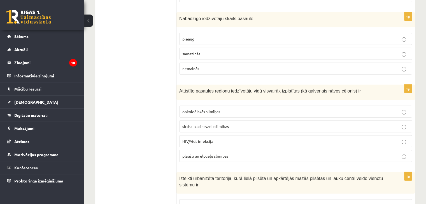
click at [206, 36] on p "pieaug" at bounding box center [295, 39] width 227 height 6
click at [223, 124] on span "sirds un asinsvadu slimības" at bounding box center [205, 126] width 46 height 5
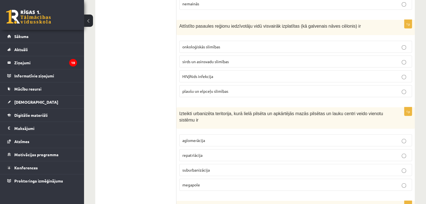
scroll to position [1540, 0]
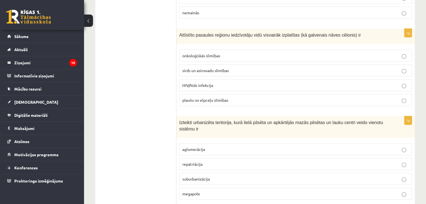
click at [206, 53] on span "onkoloģiskās slimības" at bounding box center [201, 55] width 38 height 5
click at [214, 98] on span "plaušu un elpceļu slimības" at bounding box center [205, 100] width 46 height 5
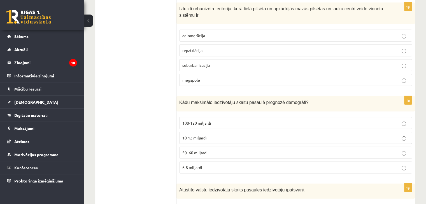
scroll to position [1652, 0]
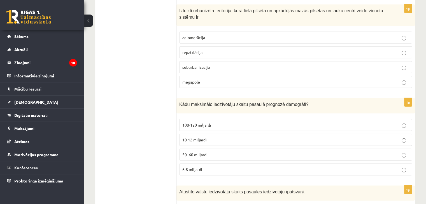
click at [211, 35] on p "aglomerācija" at bounding box center [295, 38] width 227 height 6
click at [194, 137] on span "10-12 miljardi" at bounding box center [194, 139] width 24 height 5
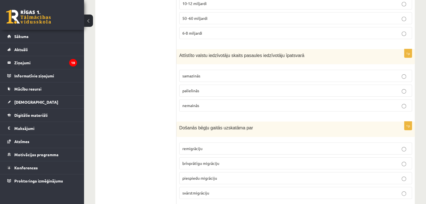
scroll to position [1792, 0]
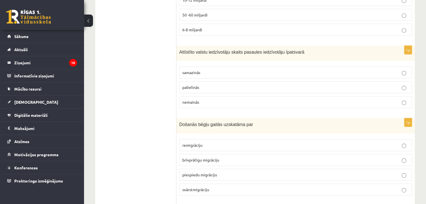
click at [204, 82] on label "palielinās" at bounding box center [295, 87] width 233 height 12
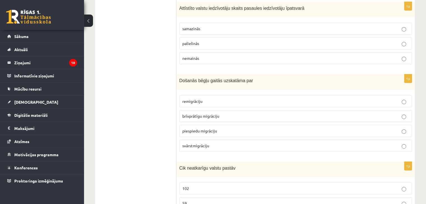
scroll to position [1848, 0]
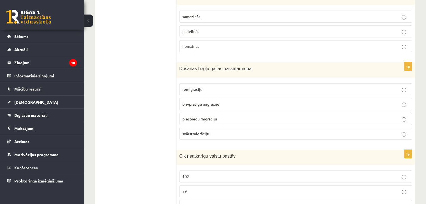
click at [206, 43] on p "nemainās" at bounding box center [295, 46] width 227 height 6
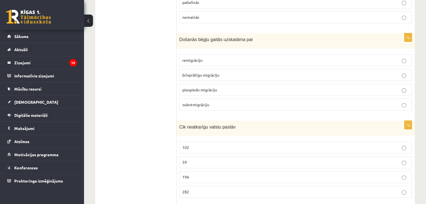
scroll to position [1876, 0]
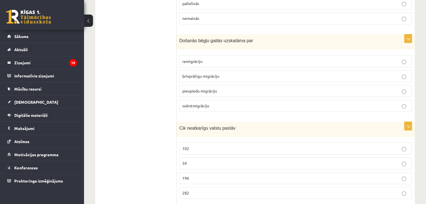
click at [213, 88] on span "piespiedu migrāciju" at bounding box center [199, 90] width 35 height 5
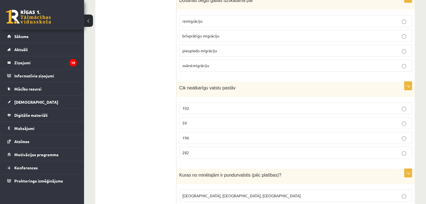
scroll to position [1932, 0]
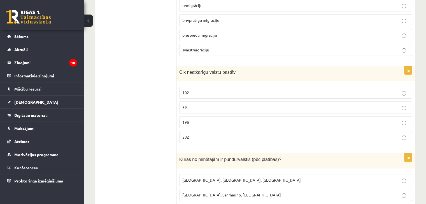
click at [204, 120] on p "196" at bounding box center [295, 123] width 227 height 6
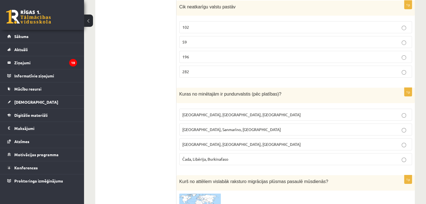
scroll to position [1988, 0]
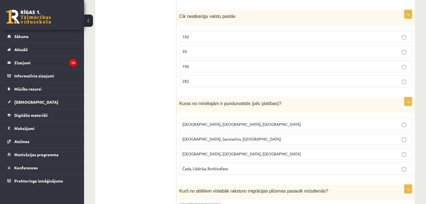
click at [217, 137] on span "Monako, Sanmarīno, Luksemburga" at bounding box center [231, 139] width 99 height 5
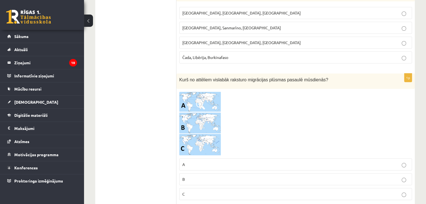
scroll to position [2100, 0]
click at [212, 117] on img at bounding box center [200, 123] width 42 height 64
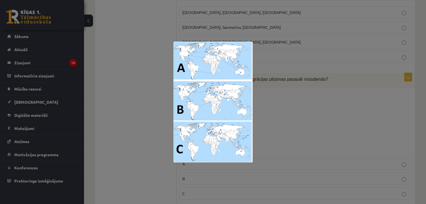
click at [335, 124] on div at bounding box center [213, 102] width 426 height 204
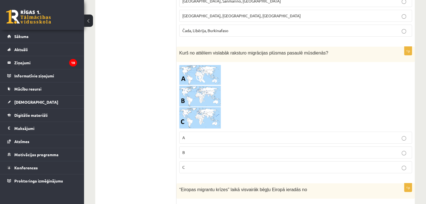
scroll to position [2128, 0]
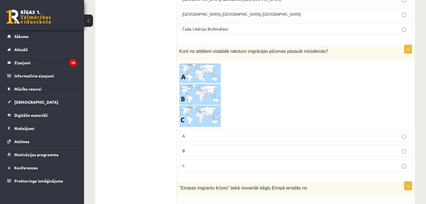
click at [204, 72] on span at bounding box center [200, 76] width 9 height 9
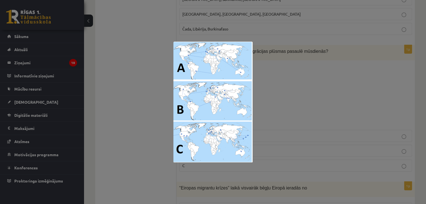
click at [214, 99] on img at bounding box center [212, 102] width 79 height 121
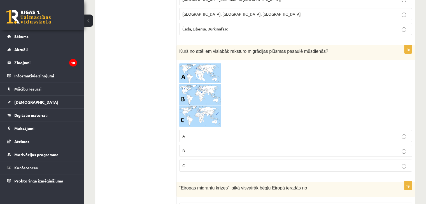
click at [214, 78] on img at bounding box center [200, 95] width 42 height 64
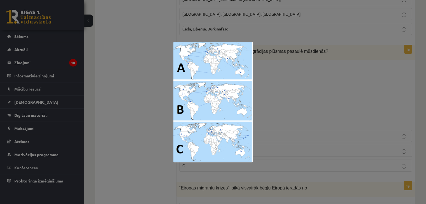
drag, startPoint x: 313, startPoint y: 76, endPoint x: 277, endPoint y: 109, distance: 49.7
click at [312, 76] on div at bounding box center [213, 102] width 426 height 204
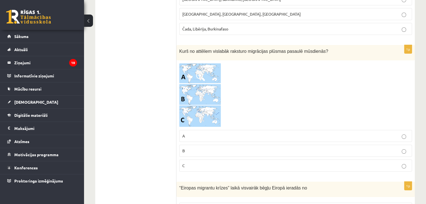
click at [203, 148] on p "B" at bounding box center [295, 151] width 227 height 6
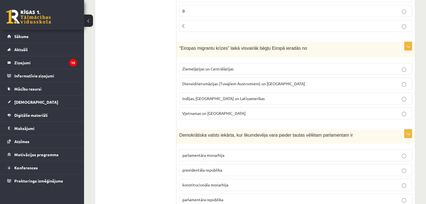
scroll to position [2296, 0]
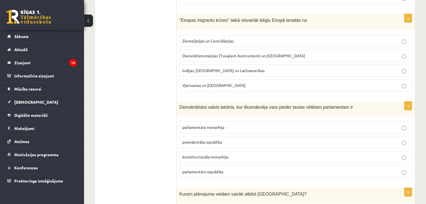
click at [209, 68] on span "Indijas, Pakistānas un Latīņamerikas" at bounding box center [223, 70] width 82 height 5
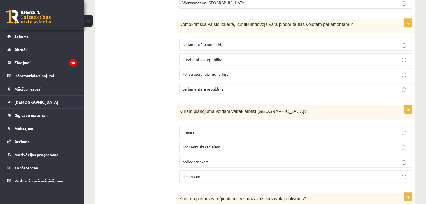
scroll to position [2380, 0]
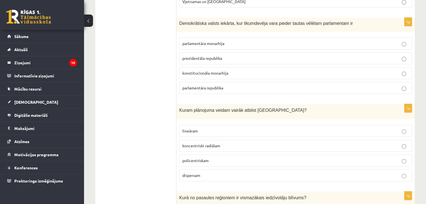
drag, startPoint x: 206, startPoint y: 131, endPoint x: 206, endPoint y: 124, distance: 7.6
click at [206, 140] on label "koncentriski radiālam" at bounding box center [295, 146] width 233 height 12
click at [209, 55] on p "prezidentāla republika" at bounding box center [295, 58] width 227 height 6
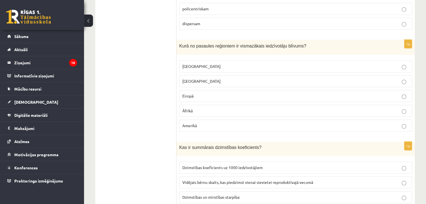
scroll to position [2548, 0]
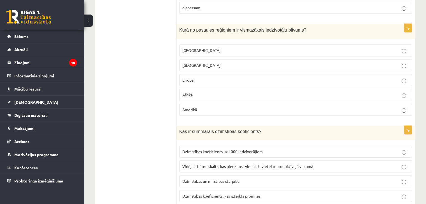
drag, startPoint x: 162, startPoint y: 45, endPoint x: 200, endPoint y: 34, distance: 40.2
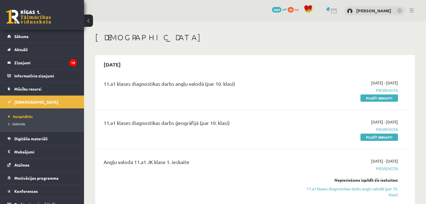
scroll to position [56, 0]
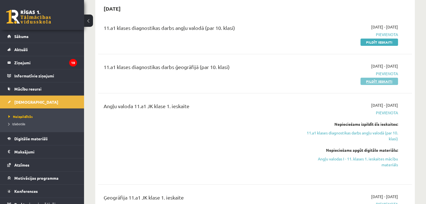
click at [379, 83] on link "Pildīt ieskaiti" at bounding box center [379, 81] width 38 height 7
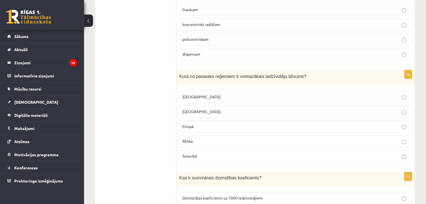
scroll to position [2528, 0]
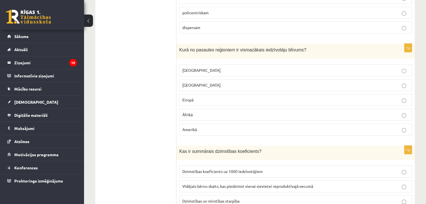
click at [202, 67] on p "[GEOGRAPHIC_DATA]" at bounding box center [295, 70] width 227 height 6
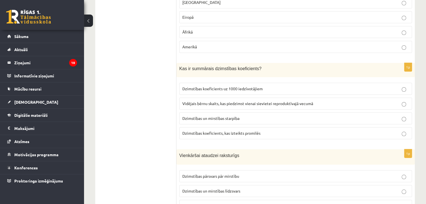
scroll to position [2612, 0]
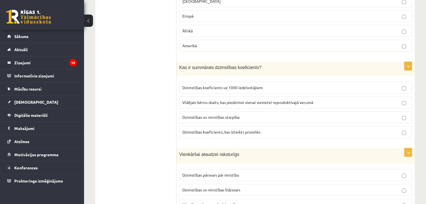
click at [215, 100] on p "Vidējais bērnu skaits, kas piedzimst vienai sievietei reproduktīvajā vecumā" at bounding box center [295, 103] width 227 height 6
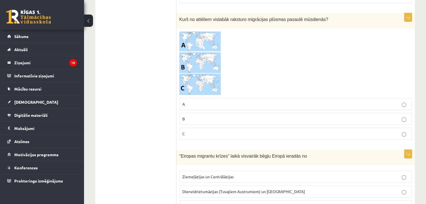
scroll to position [2640, 0]
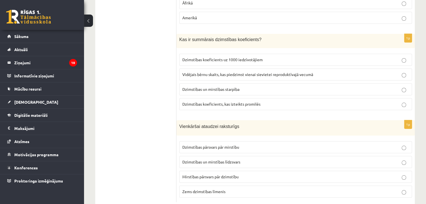
click at [220, 159] on p "Dzimstības un mirstības līdzsvars" at bounding box center [295, 162] width 227 height 6
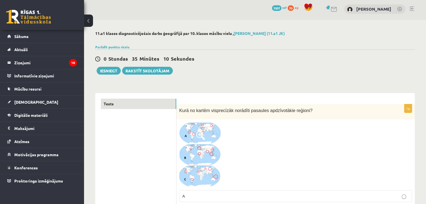
scroll to position [0, 0]
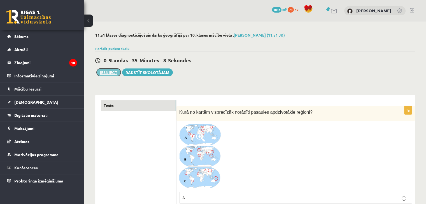
click at [111, 73] on button "Iesniegt" at bounding box center [109, 73] width 24 height 8
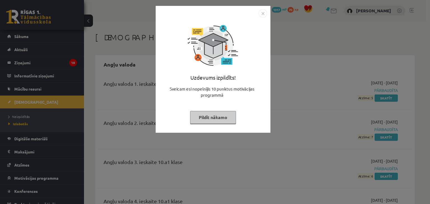
click at [224, 118] on button "Pildīt nākamo" at bounding box center [213, 117] width 46 height 13
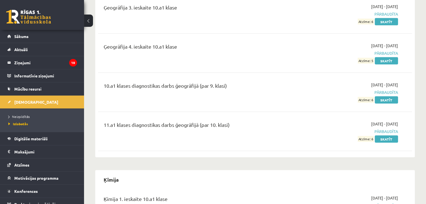
scroll to position [1176, 0]
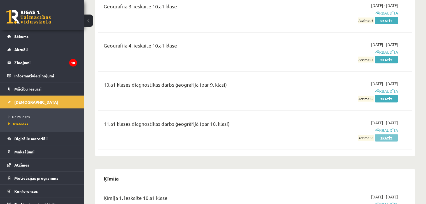
click at [389, 135] on link "Skatīt" at bounding box center [386, 138] width 23 height 7
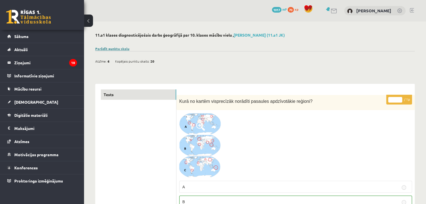
click at [120, 50] on link "Parādīt punktu skalu" at bounding box center [112, 48] width 34 height 4
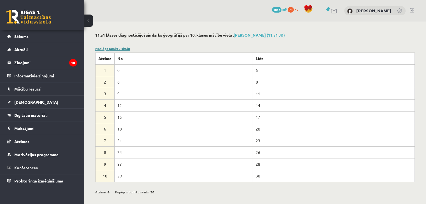
click at [121, 48] on link "Noslēpt punktu skalu" at bounding box center [112, 48] width 35 height 4
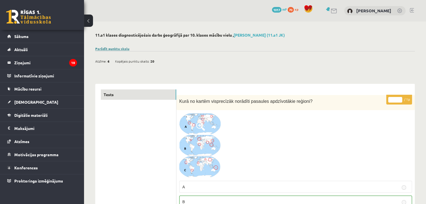
click at [122, 48] on link "Parādīt punktu skalu" at bounding box center [112, 48] width 34 height 4
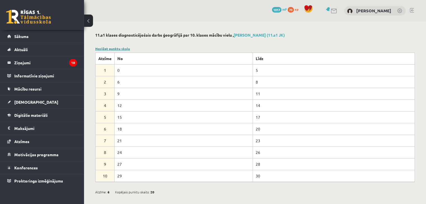
click at [122, 48] on link "Noslēpt punktu skalu" at bounding box center [112, 48] width 35 height 4
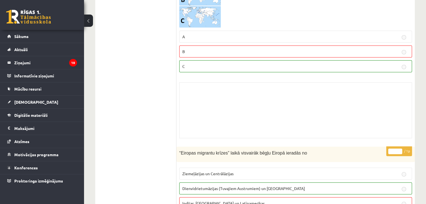
scroll to position [3696, 0]
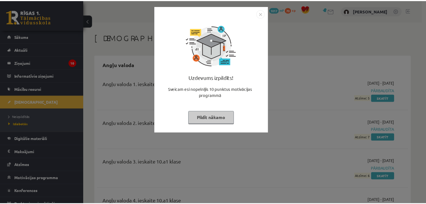
scroll to position [1176, 0]
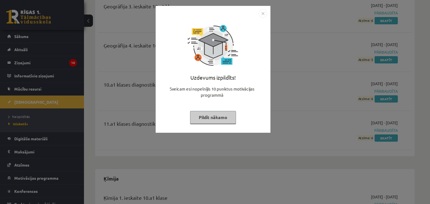
click at [219, 116] on button "Pildīt nākamo" at bounding box center [213, 117] width 46 height 13
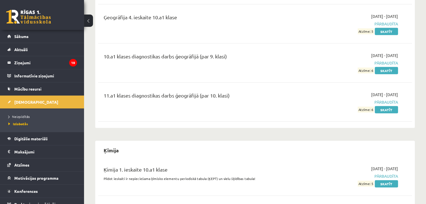
scroll to position [1204, 0]
click at [28, 116] on span "Neizpildītās" at bounding box center [18, 117] width 21 height 4
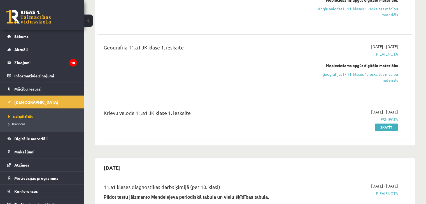
scroll to position [168, 0]
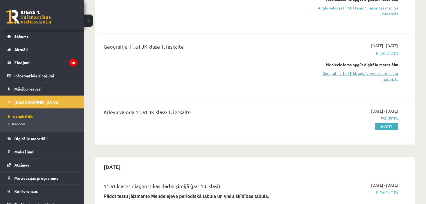
click at [392, 78] on link "Ģeogrāfijas I - 11. klases 1. ieskaites mācību materiāls" at bounding box center [351, 77] width 92 height 12
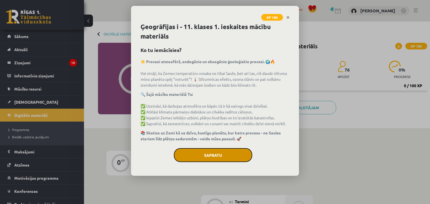
click at [224, 157] on button "Sapratu" at bounding box center [213, 155] width 78 height 14
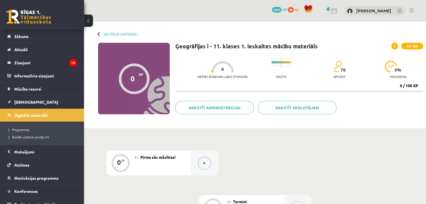
click at [207, 163] on button at bounding box center [204, 163] width 13 height 13
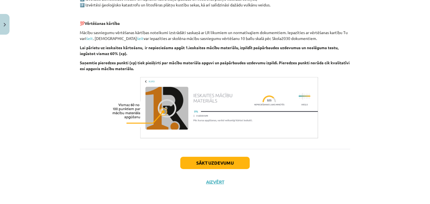
scroll to position [332, 0]
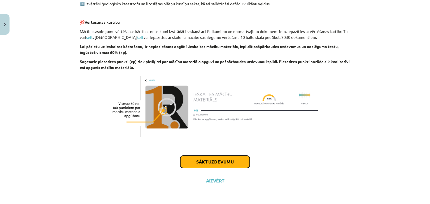
click at [238, 162] on button "Sākt uzdevumu" at bounding box center [214, 162] width 69 height 12
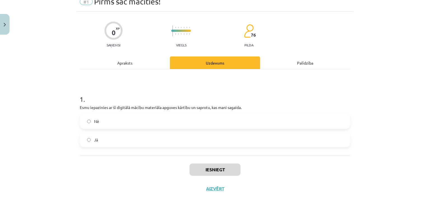
scroll to position [14, 0]
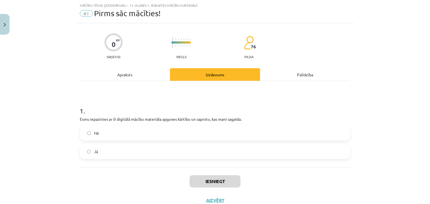
click at [160, 151] on label "Jā" at bounding box center [214, 152] width 269 height 14
click at [222, 187] on button "Iesniegt" at bounding box center [215, 182] width 51 height 12
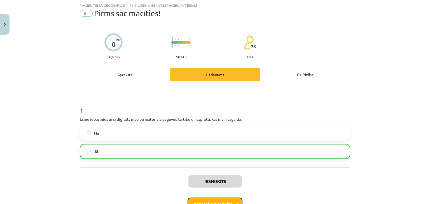
click at [217, 200] on button "Nākamā nodarbība" at bounding box center [215, 204] width 55 height 13
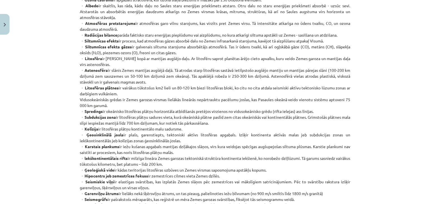
scroll to position [321, 0]
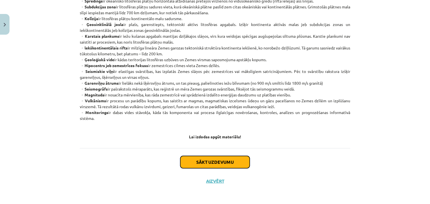
click at [230, 164] on button "Sākt uzdevumu" at bounding box center [214, 162] width 69 height 12
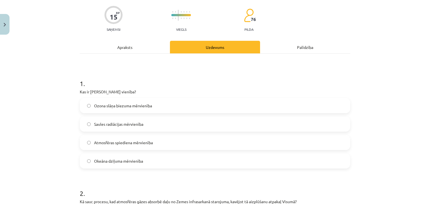
scroll to position [42, 0]
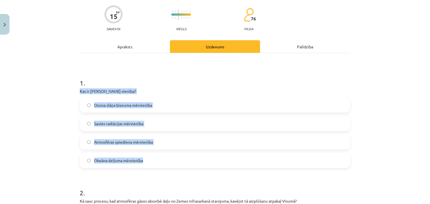
drag, startPoint x: 80, startPoint y: 91, endPoint x: 156, endPoint y: 156, distance: 100.3
copy div "Kas ir Dobsona vienība? Ozona slāņa biezuma mērvienība Saules radiācijas mērvie…"
click at [117, 105] on span "Ozona slāņa biezuma mērvienība" at bounding box center [123, 105] width 58 height 6
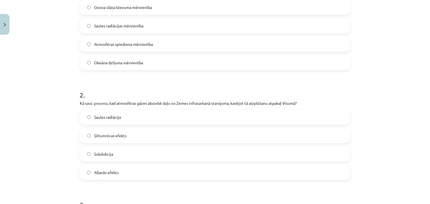
scroll to position [154, 0]
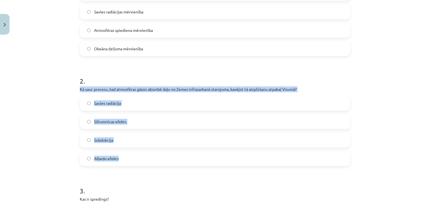
drag, startPoint x: 75, startPoint y: 89, endPoint x: 141, endPoint y: 158, distance: 95.3
copy div "Kā sauc procesu, kad atmosfēras gāzes absorbē daļu no Zemes infrasarkanā staroj…"
click at [130, 120] on label "Siltumnīcas efekts" at bounding box center [214, 122] width 269 height 14
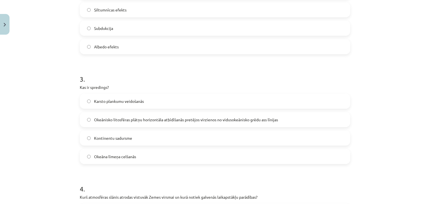
click at [132, 122] on span "Okeānisko litosfēras plātņu horizontāla atbīdīšanās pretējos virzienos no vidus…" at bounding box center [186, 120] width 184 height 6
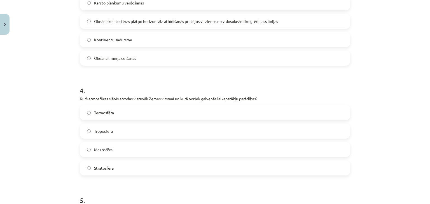
scroll to position [378, 0]
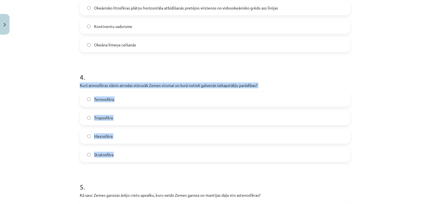
drag, startPoint x: 77, startPoint y: 86, endPoint x: 135, endPoint y: 157, distance: 91.6
copy div "Kurš atmosfēras slānis atrodas vistuvāk Zemes virsmai un kurā notiek galvenās l…"
click at [105, 118] on span "Troposfēra" at bounding box center [103, 118] width 19 height 6
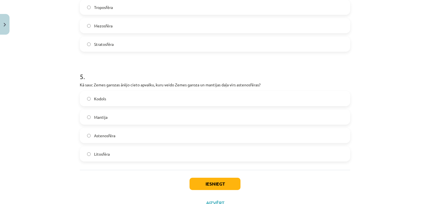
scroll to position [490, 0]
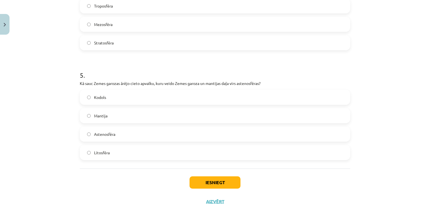
click at [110, 134] on span "Astenosfēra" at bounding box center [104, 135] width 21 height 6
click at [206, 183] on button "Iesniegt" at bounding box center [215, 183] width 51 height 12
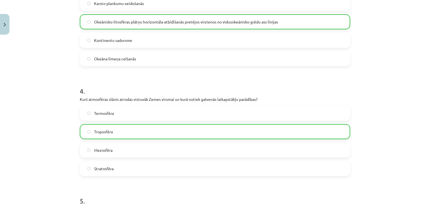
scroll to position [529, 0]
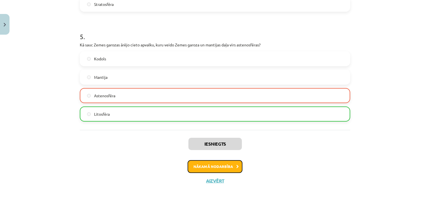
click at [214, 169] on button "Nākamā nodarbība" at bounding box center [215, 166] width 55 height 13
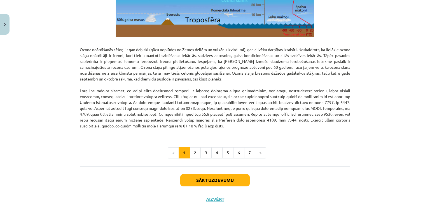
scroll to position [710, 0]
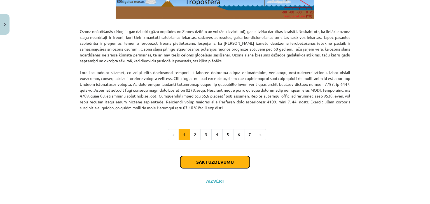
click at [229, 159] on button "Sākt uzdevumu" at bounding box center [214, 162] width 69 height 12
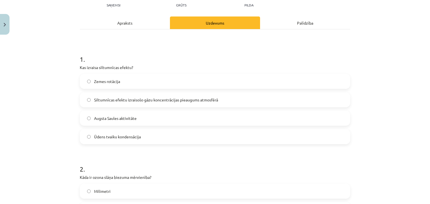
scroll to position [70, 0]
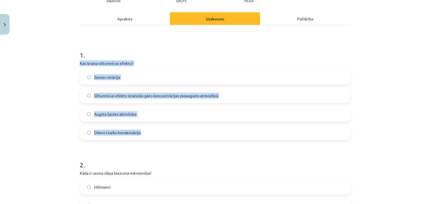
drag, startPoint x: 77, startPoint y: 60, endPoint x: 143, endPoint y: 135, distance: 99.2
click at [143, 135] on div "1 . Kas izraisa siltumnīcas efektu? Zemes rotācija Siltumnīcas efektu izraisošo…" at bounding box center [215, 90] width 270 height 99
copy div "Kas izraisa siltumnīcas efektu? Zemes rotācija Siltumnīcas efektu izraisošo gāz…"
click at [99, 96] on span "Siltumnīcas efektu izraisošo gāzu koncentrācijas pieaugums atmosfērā" at bounding box center [156, 96] width 124 height 6
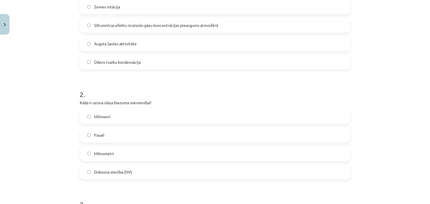
scroll to position [210, 0]
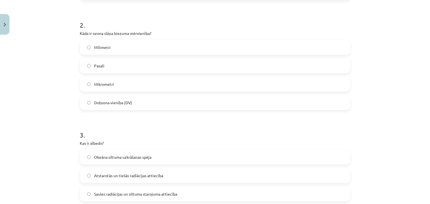
click at [100, 65] on span "Pasali" at bounding box center [99, 66] width 10 height 6
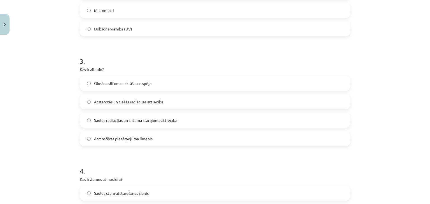
scroll to position [294, 0]
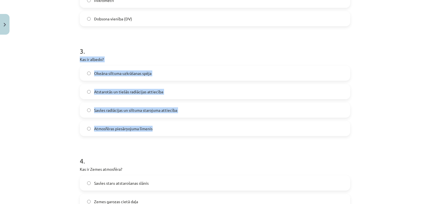
drag, startPoint x: 76, startPoint y: 59, endPoint x: 177, endPoint y: 134, distance: 125.8
click at [177, 134] on div "20 XP Saņemsi Grūts 76 pilda Apraksts Uzdevums Palīdzība 1 . Kas izraisa siltum…" at bounding box center [214, 75] width 277 height 664
copy div "Kas ir albedo? Okeāna siltuma uzkrāšanas spēja Atstarotās un tiešās radiācijas …"
click at [120, 91] on span "Atstarotās un tiešās radiācijas attiecība" at bounding box center [128, 92] width 69 height 6
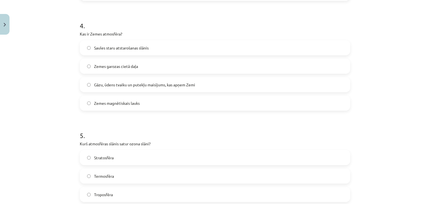
scroll to position [434, 0]
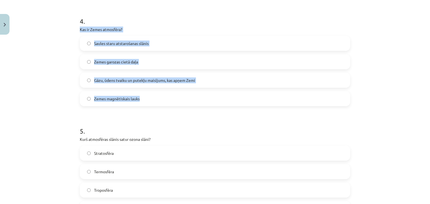
drag, startPoint x: 76, startPoint y: 29, endPoint x: 188, endPoint y: 98, distance: 131.6
copy div "Kas ir Zemes atmosfēra? Saules staru atstarošanas slānis Zemes garozas cietā da…"
click at [112, 83] on span "Gāzu, ūdens tvaiku un putekļu maisījums, kas apņem Zemi" at bounding box center [144, 81] width 101 height 6
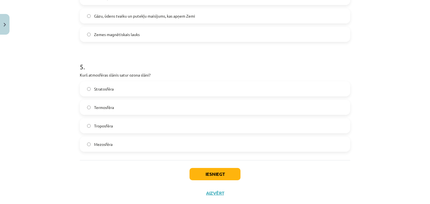
scroll to position [511, 0]
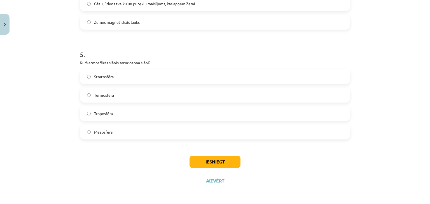
click at [102, 76] on span "Stratosfēra" at bounding box center [104, 77] width 20 height 6
click at [148, 135] on label "Mezosfēra" at bounding box center [214, 132] width 269 height 14
click at [126, 116] on label "Troposfēra" at bounding box center [214, 114] width 269 height 14
drag, startPoint x: 186, startPoint y: 158, endPoint x: 199, endPoint y: 158, distance: 12.6
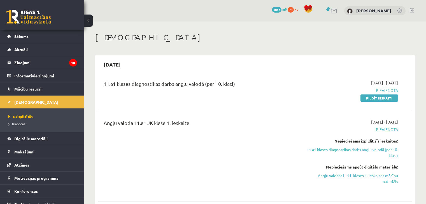
scroll to position [168, 0]
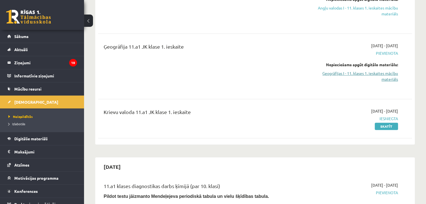
click at [397, 75] on link "Ģeogrāfijas I - 11. klases 1. ieskaites mācību materiāls" at bounding box center [351, 77] width 92 height 12
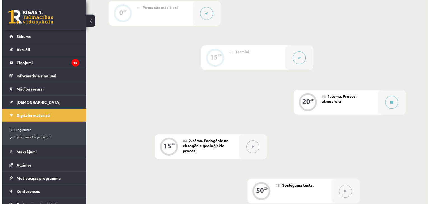
scroll to position [168, 0]
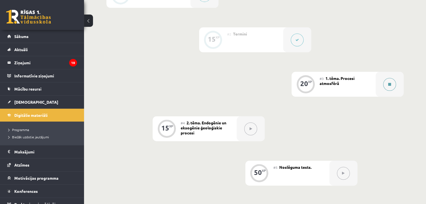
click at [388, 79] on button at bounding box center [389, 84] width 13 height 13
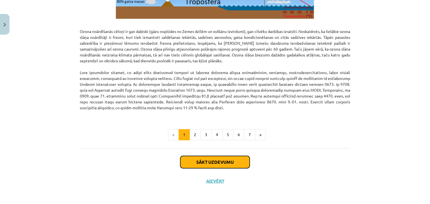
click at [209, 167] on button "Sākt uzdevumu" at bounding box center [214, 162] width 69 height 12
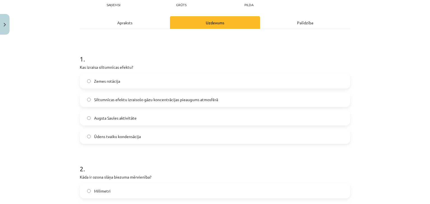
scroll to position [32, 0]
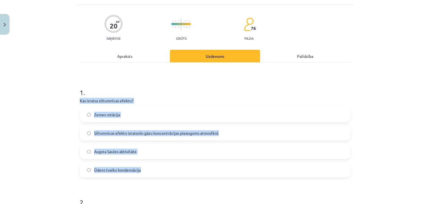
drag, startPoint x: 77, startPoint y: 100, endPoint x: 160, endPoint y: 173, distance: 109.9
click at [160, 173] on div "1 . Kas izraisa siltumnīcas efektu? Zemes rotācija Siltumnīcas efektu izraisošo…" at bounding box center [215, 128] width 270 height 99
copy div "Kas izraisa siltumnīcas efektu? Zemes rotācija Siltumnīcas efektu izraisošo gāz…"
click at [142, 133] on span "Siltumnīcas efektu izraisošo gāzu koncentrācijas pieaugums atmosfērā" at bounding box center [156, 133] width 124 height 6
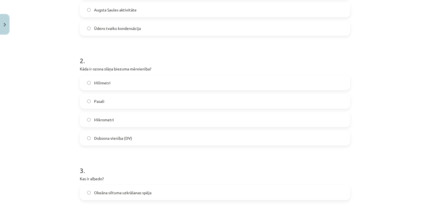
scroll to position [172, 0]
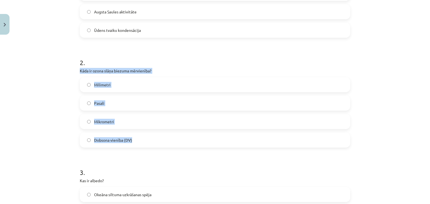
drag, startPoint x: 76, startPoint y: 69, endPoint x: 172, endPoint y: 146, distance: 123.3
click at [172, 146] on div "20 XP Saņemsi Grūts 76 pilda Apraksts Uzdevums Palīdzība 1 . Kas izraisa siltum…" at bounding box center [214, 197] width 277 height 664
copy div "Kāda ir ozona slāņa biezuma mērvienība? Milimetri Pasali Mikrometri Dobsona vie…"
click at [130, 141] on label "Dobsona vienība (DV)" at bounding box center [214, 140] width 269 height 14
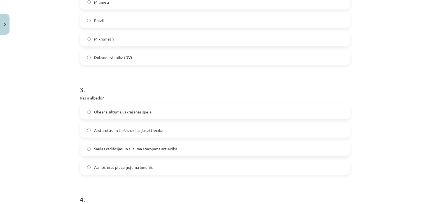
scroll to position [256, 0]
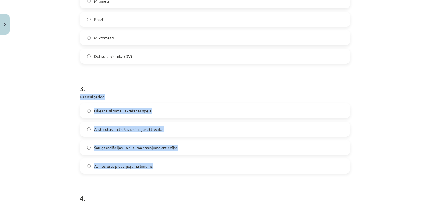
drag, startPoint x: 74, startPoint y: 93, endPoint x: 168, endPoint y: 168, distance: 120.1
click at [168, 168] on div "20 XP Saņemsi Grūts 76 pilda Apraksts Uzdevums Palīdzība 1 . Kas izraisa siltum…" at bounding box center [214, 113] width 277 height 664
copy div "Kas ir albedo? Okeāna siltuma uzkrāšanas spēja Atstarotās un tiešās radiācijas …"
click at [141, 129] on span "Atstarotās un tiešās radiācijas attiecība" at bounding box center [128, 130] width 69 height 6
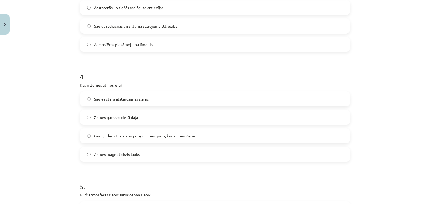
scroll to position [396, 0]
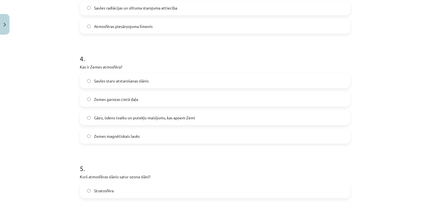
click at [132, 121] on label "Gāzu, ūdens tvaiku un putekļu maisījums, kas apņem Zemi" at bounding box center [214, 118] width 269 height 14
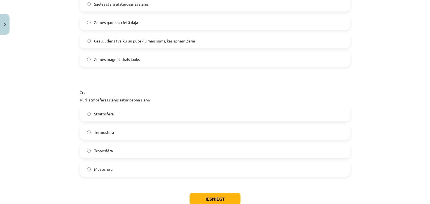
scroll to position [481, 0]
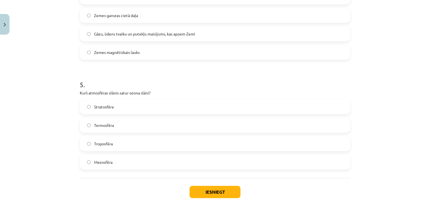
click at [132, 106] on label "Stratosfēra" at bounding box center [214, 107] width 269 height 14
click at [133, 130] on label "Termosfēra" at bounding box center [214, 125] width 269 height 14
click at [225, 193] on button "Iesniegt" at bounding box center [215, 192] width 51 height 12
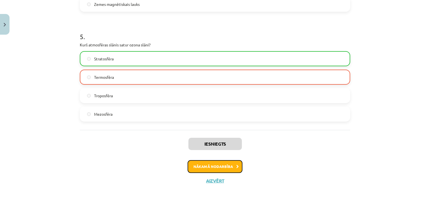
click at [227, 171] on button "Nākamā nodarbība" at bounding box center [215, 166] width 55 height 13
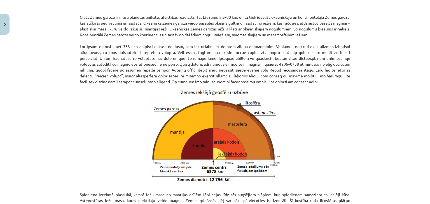
scroll to position [591, 0]
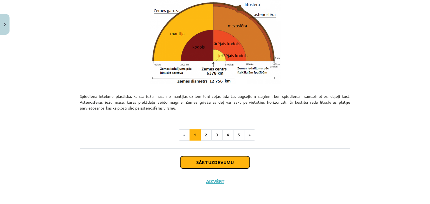
click at [227, 167] on button "Sākt uzdevumu" at bounding box center [214, 163] width 69 height 12
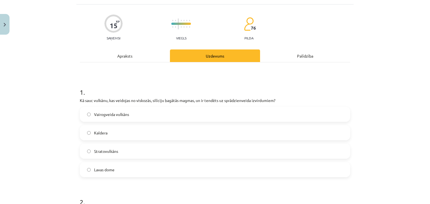
scroll to position [98, 0]
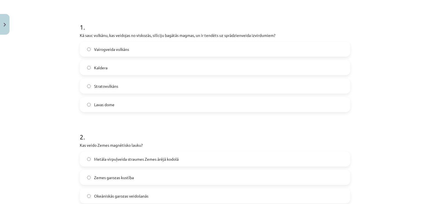
click at [113, 68] on label "Kaldera" at bounding box center [214, 68] width 269 height 14
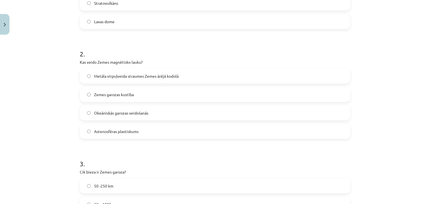
scroll to position [210, 0]
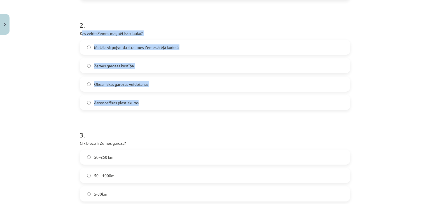
drag, startPoint x: 80, startPoint y: 30, endPoint x: 184, endPoint y: 101, distance: 126.5
click at [184, 101] on div "2 . Kas veido Zemes magnētisko lauku? Metāla virpuļveida straumes Zemes ārējā k…" at bounding box center [215, 60] width 270 height 99
drag, startPoint x: 71, startPoint y: 28, endPoint x: 176, endPoint y: 97, distance: 125.5
click at [176, 97] on div "Mācību tēma: Ģeogrāfijas i - 11. klases 1. ieskaites mācību materiāls #4 2. tēm…" at bounding box center [215, 102] width 430 height 204
drag, startPoint x: 64, startPoint y: 65, endPoint x: 70, endPoint y: 55, distance: 12.1
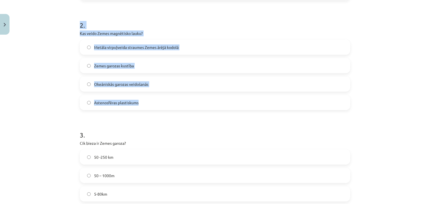
click at [64, 65] on div "Mācību tēma: Ģeogrāfijas i - 11. klases 1. ieskaites mācību materiāls #4 2. tēm…" at bounding box center [215, 102] width 430 height 204
click at [25, 49] on div "Mācību tēma: Ģeogrāfijas i - 11. klases 1. ieskaites mācību materiāls #4 2. tēm…" at bounding box center [215, 102] width 430 height 204
drag, startPoint x: 76, startPoint y: 32, endPoint x: 174, endPoint y: 97, distance: 116.9
click at [174, 97] on div "15 XP Saņemsi Viegls 76 pilda Apraksts Uzdevums Palīdzība 1 . Kā sauc vulkānu, …" at bounding box center [214, 159] width 277 height 664
copy div "Kas veido Zemes magnētisko lauku? Metāla virpuļveida straumes Zemes ārējā kodol…"
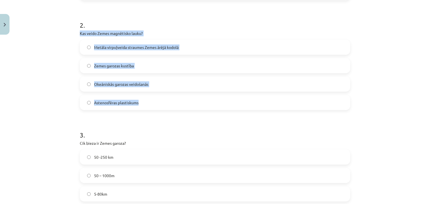
click at [112, 47] on span "Metāla virpuļveida straumes Zemes ārējā kodolā" at bounding box center [136, 48] width 85 height 6
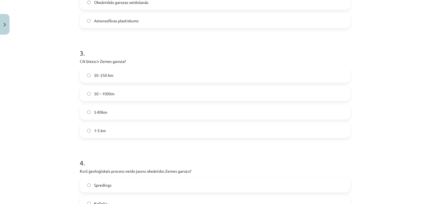
scroll to position [294, 0]
click at [100, 113] on label "5-80km" at bounding box center [214, 110] width 269 height 14
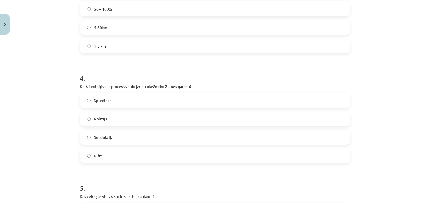
scroll to position [378, 0]
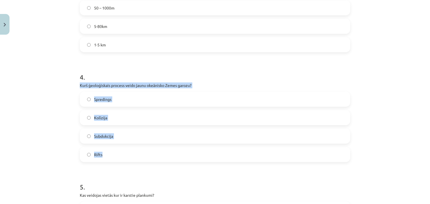
drag, startPoint x: 77, startPoint y: 83, endPoint x: 121, endPoint y: 149, distance: 79.8
copy div "Kurš ģeoloģiskais process veido jaunu okeānisko Zemes garozu? Spredings Kolīzij…"
click at [87, 101] on label "Spredings" at bounding box center [214, 99] width 269 height 14
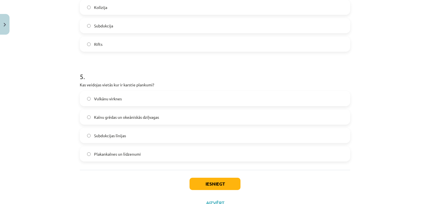
scroll to position [490, 0]
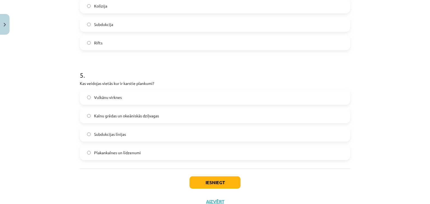
drag, startPoint x: 137, startPoint y: 114, endPoint x: 166, endPoint y: 162, distance: 56.3
click at [137, 114] on span "Kalnu grēdas un okeāniskās dziļvagas" at bounding box center [126, 116] width 65 height 6
click at [216, 181] on button "Iesniegt" at bounding box center [215, 183] width 51 height 12
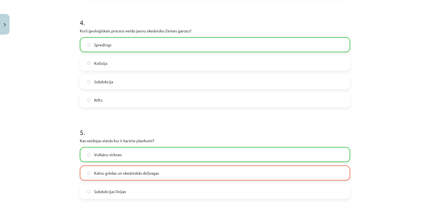
scroll to position [529, 0]
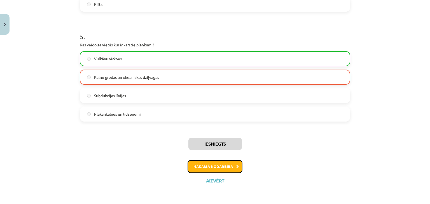
click at [216, 167] on button "Nākamā nodarbība" at bounding box center [215, 166] width 55 height 13
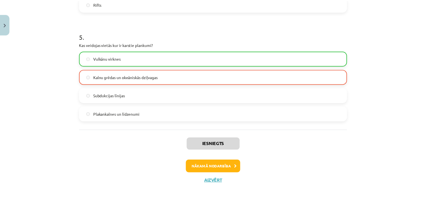
scroll to position [0, 0]
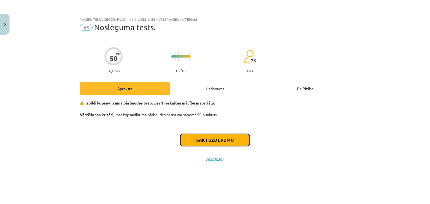
click at [213, 140] on button "Sākt uzdevumu" at bounding box center [214, 140] width 69 height 12
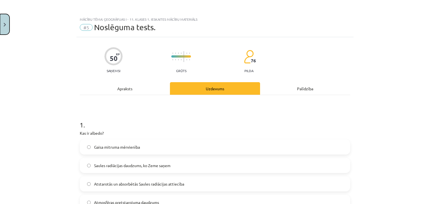
click at [5, 22] on button "Close" at bounding box center [5, 24] width 10 height 21
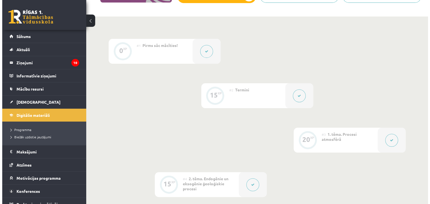
scroll to position [280, 0]
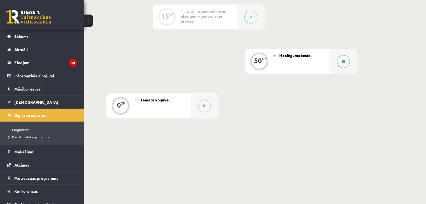
click at [342, 62] on icon at bounding box center [343, 61] width 3 height 3
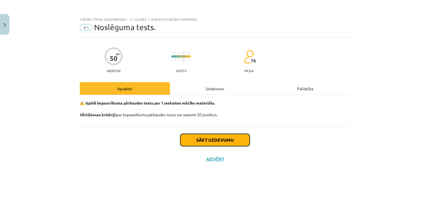
click at [238, 138] on button "Sākt uzdevumu" at bounding box center [214, 140] width 69 height 12
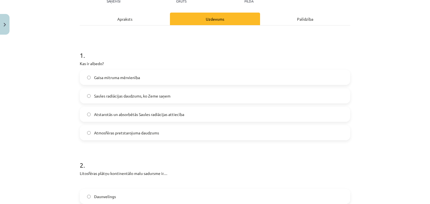
scroll to position [84, 0]
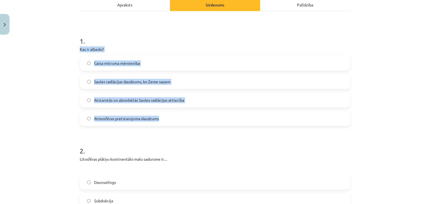
drag, startPoint x: 76, startPoint y: 47, endPoint x: 172, endPoint y: 117, distance: 118.8
copy div "Kas ir albedo? Gaisa mitruma mērvienība Saules radiācijas daudzums, ko Zeme saņ…"
click at [165, 95] on label "Atstarotās un absorbētās Saules radiācijas attiecība" at bounding box center [214, 100] width 269 height 14
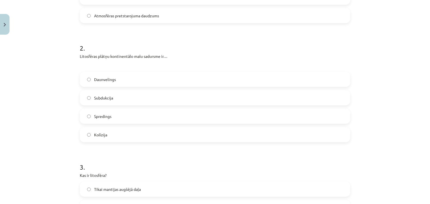
scroll to position [196, 0]
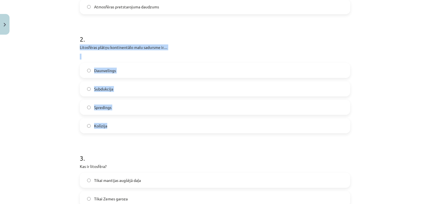
drag, startPoint x: 77, startPoint y: 45, endPoint x: 116, endPoint y: 123, distance: 87.5
copy div "Litosfēras plātņu kontinentālo malu sadursme ir… Daunvelings Subdukcija Spredin…"
drag, startPoint x: 115, startPoint y: 127, endPoint x: 119, endPoint y: 126, distance: 4.3
click at [116, 127] on label "Kolīzija" at bounding box center [214, 126] width 269 height 14
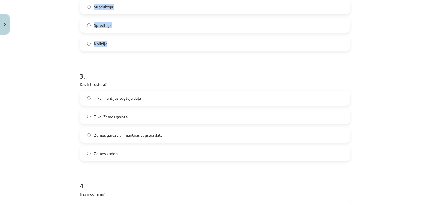
scroll to position [280, 0]
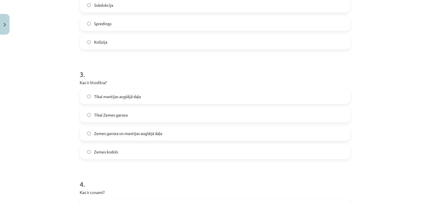
drag, startPoint x: 112, startPoint y: 113, endPoint x: 121, endPoint y: 113, distance: 9.2
click at [112, 113] on span "Tikai Zemes garoza" at bounding box center [111, 115] width 34 height 6
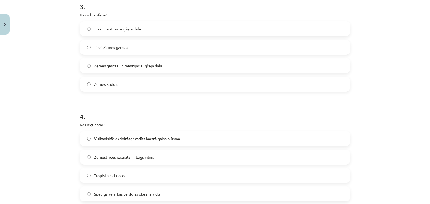
scroll to position [364, 0]
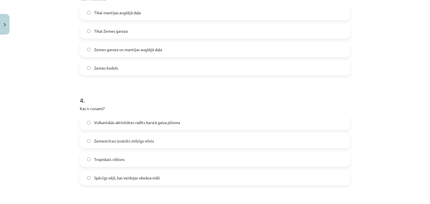
click at [112, 51] on span "Zemes garoza un mantijas augšējā daļa" at bounding box center [128, 50] width 68 height 6
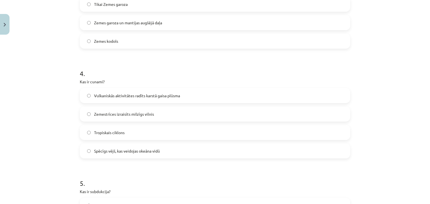
scroll to position [392, 0]
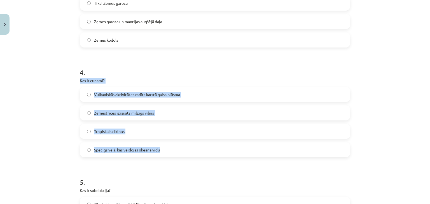
drag, startPoint x: 77, startPoint y: 80, endPoint x: 171, endPoint y: 147, distance: 115.7
copy div "Kas ir cunami? Vulkaniskās aktivitātes radīts karstā gaisa plūsma Zemestrīces i…"
click at [126, 115] on span "Zemestrīces izraisīts milzīgs vilnis" at bounding box center [124, 113] width 60 height 6
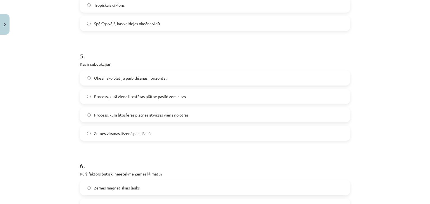
scroll to position [532, 0]
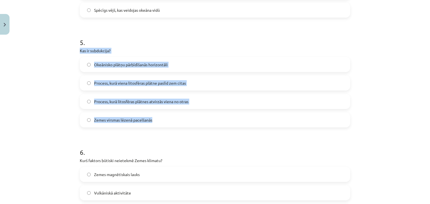
drag, startPoint x: 77, startPoint y: 48, endPoint x: 156, endPoint y: 126, distance: 110.3
click at [156, 126] on div "5 . Kas ir subdukcija? Okeānisko plātņu pārbīdīšanās horizontāli Process, kurā …" at bounding box center [215, 78] width 270 height 99
copy div "Kas ir subdukcija? Okeānisko plātņu pārbīdīšanās horizontāli Process, kurā vien…"
click at [176, 85] on span "Process, kurā viena litosfēras plātne paslīd zem citas" at bounding box center [140, 83] width 92 height 6
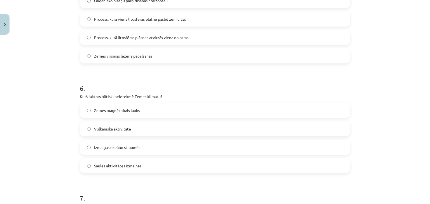
scroll to position [616, 0]
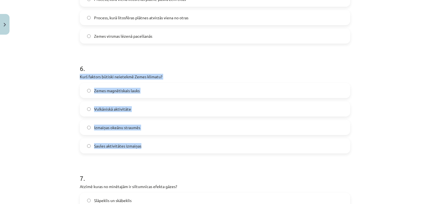
drag, startPoint x: 75, startPoint y: 74, endPoint x: 168, endPoint y: 153, distance: 122.0
click at [168, 153] on div "50 XP Saņemsi Grūts 76 pilda Apraksts Uzdevums Palīdzība 1 . Kas ir albedo? Gai…" at bounding box center [214, 23] width 277 height 1205
click at [136, 88] on span "Zemes magnētiskais lauks" at bounding box center [117, 91] width 46 height 6
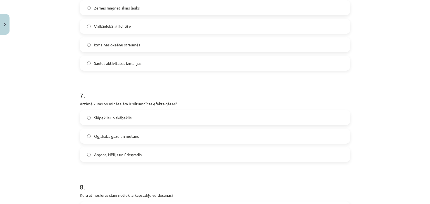
scroll to position [716, 0]
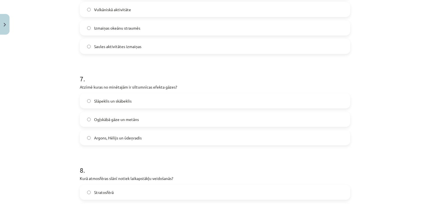
click at [125, 100] on span "Slāpeklis un skābeklis" at bounding box center [113, 101] width 38 height 6
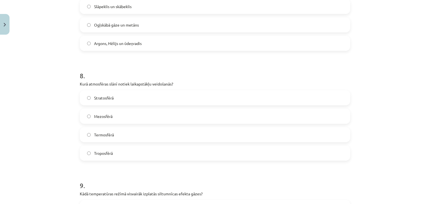
scroll to position [856, 0]
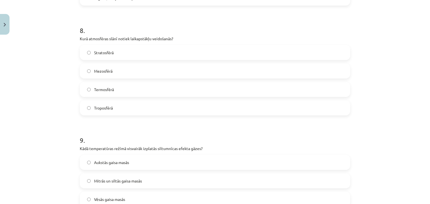
drag, startPoint x: 113, startPoint y: 90, endPoint x: 112, endPoint y: 87, distance: 3.1
click at [112, 90] on label "Termosfērā" at bounding box center [214, 90] width 269 height 14
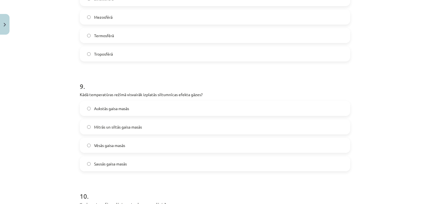
scroll to position [940, 0]
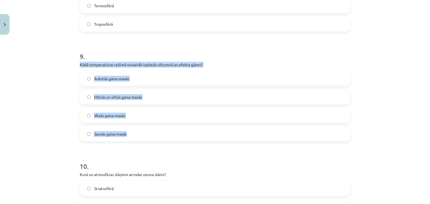
drag, startPoint x: 71, startPoint y: 63, endPoint x: 155, endPoint y: 127, distance: 105.1
click at [155, 127] on div "Mācību tēma: Ģeogrāfijas i - 11. klases 1. ieskaites mācību materiāls #5 Noslēg…" at bounding box center [215, 102] width 430 height 204
click at [141, 98] on label "Mitrās un siltās gaisa masās" at bounding box center [214, 97] width 269 height 14
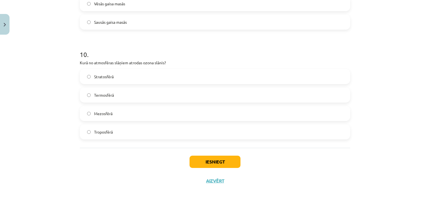
scroll to position [1052, 0]
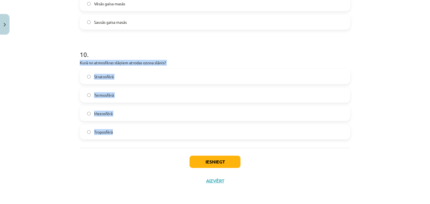
drag, startPoint x: 78, startPoint y: 59, endPoint x: 139, endPoint y: 133, distance: 95.8
click at [139, 133] on div "10 . Kurā no atmosfēras slāņiem atrodas ozona slānis? Stratosfērā Termosfērā Me…" at bounding box center [215, 90] width 270 height 99
click at [113, 75] on label "Stratosfērā" at bounding box center [214, 77] width 269 height 14
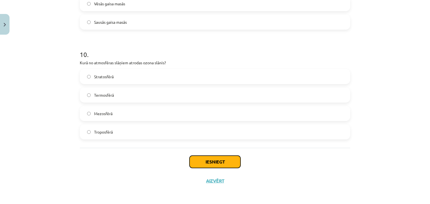
click at [213, 164] on button "Iesniegt" at bounding box center [215, 162] width 51 height 12
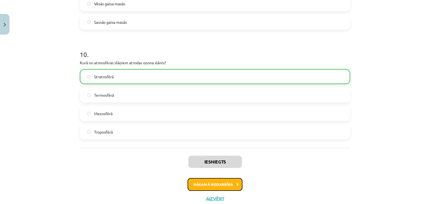
click at [222, 185] on button "Nākamā nodarbība" at bounding box center [215, 184] width 55 height 13
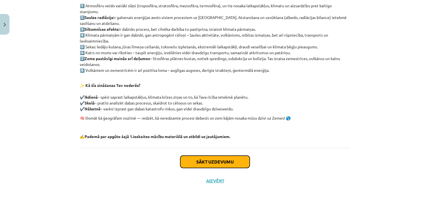
click at [225, 158] on button "Sākt uzdevumu" at bounding box center [214, 162] width 69 height 12
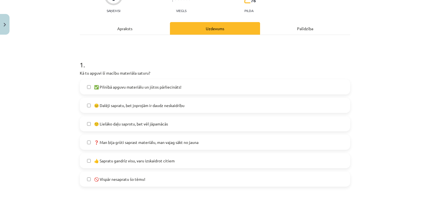
scroll to position [70, 0]
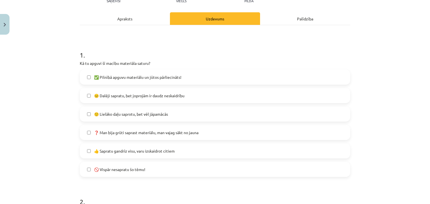
click at [123, 97] on span "😐 Dalēji sapratu, bet joprojām ir daudz neskaidrību" at bounding box center [139, 96] width 90 height 6
click at [126, 151] on span "👍 Sapratu gandrīz visu, varu izskaidrot citiem" at bounding box center [134, 151] width 81 height 6
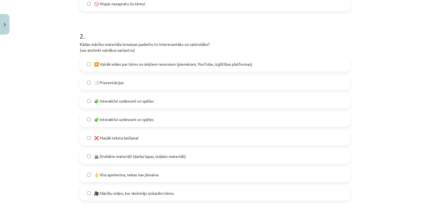
scroll to position [238, 0]
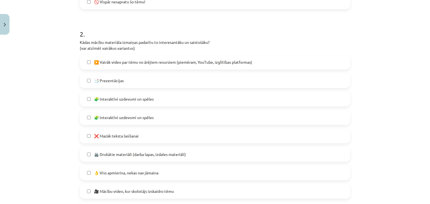
click at [112, 79] on span "📑 Prezentācijas" at bounding box center [109, 81] width 30 height 6
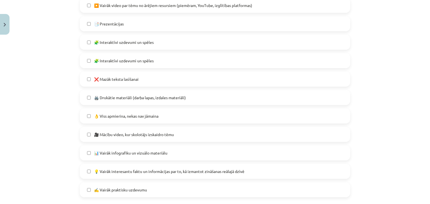
scroll to position [294, 0]
click at [137, 116] on span "👌 Viss apmierina, nekas nav jāmaina" at bounding box center [126, 117] width 64 height 6
click at [144, 122] on label "👌 Viss apmierina, nekas nav jāmaina" at bounding box center [214, 117] width 269 height 14
click at [150, 136] on span "🎥 Mācību video, kur skolotājs izskaidro tēmu" at bounding box center [134, 136] width 80 height 6
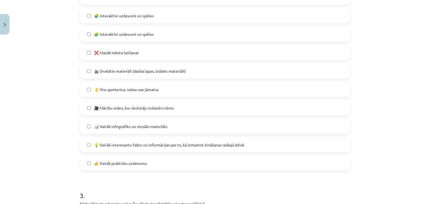
scroll to position [322, 0]
click at [151, 145] on span "💡 Vairāk interesantu faktu un informācijas par to, kā izmantot zināšanas reālaj…" at bounding box center [169, 145] width 150 height 6
click at [157, 162] on label "✍️ Vairāk praktisku uzdevumu" at bounding box center [214, 163] width 269 height 14
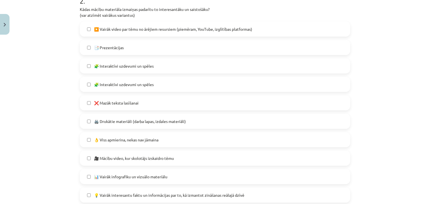
scroll to position [266, 0]
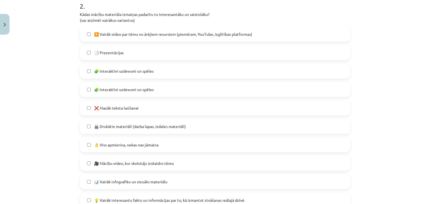
click at [147, 93] on label "🧩 Interaktīvi uzdevumi un spēles" at bounding box center [214, 90] width 269 height 14
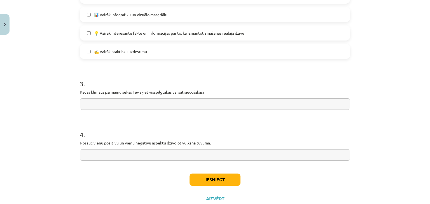
scroll to position [434, 0]
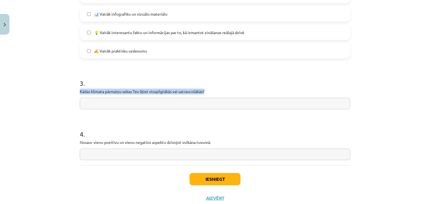
drag, startPoint x: 76, startPoint y: 89, endPoint x: 209, endPoint y: 90, distance: 133.6
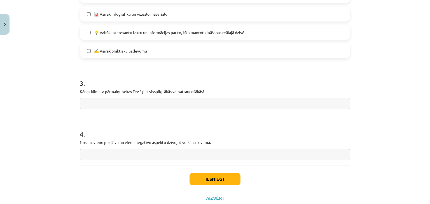
click at [122, 105] on input "text" at bounding box center [215, 103] width 270 height 11
type input "**********"
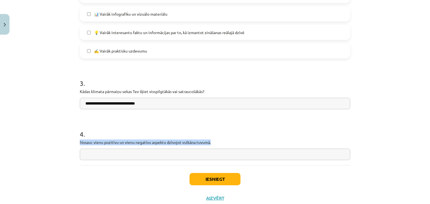
drag, startPoint x: 79, startPoint y: 139, endPoint x: 216, endPoint y: 140, distance: 137.8
click at [216, 140] on p "Nosauc vienu pozitīvu un vienu negatīvu aspektu dzīvojot vulkāna tuvumā." at bounding box center [215, 143] width 270 height 6
click at [89, 153] on input "text" at bounding box center [215, 154] width 270 height 11
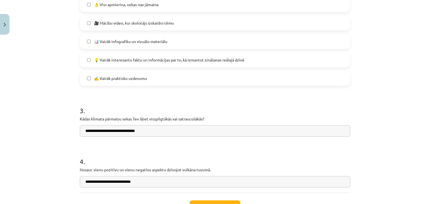
scroll to position [406, 0]
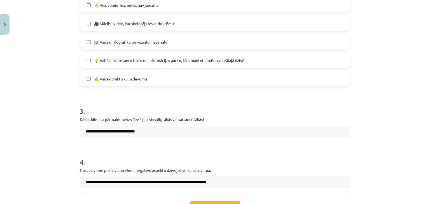
drag, startPoint x: 298, startPoint y: 106, endPoint x: 295, endPoint y: 126, distance: 20.7
click at [237, 179] on input "**********" at bounding box center [215, 182] width 270 height 11
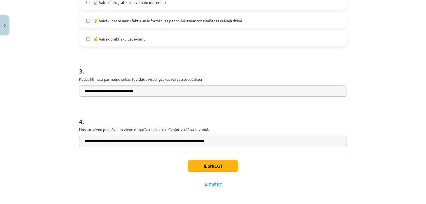
scroll to position [451, 0]
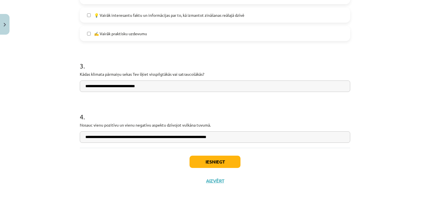
type input "**********"
click at [223, 164] on button "Iesniegt" at bounding box center [215, 162] width 51 height 12
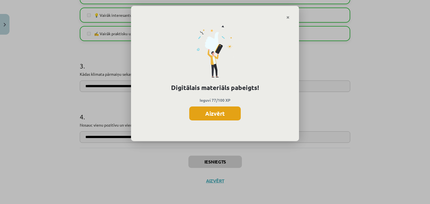
click at [217, 113] on button "Aizvērt" at bounding box center [215, 114] width 52 height 14
